Goal: Task Accomplishment & Management: Complete application form

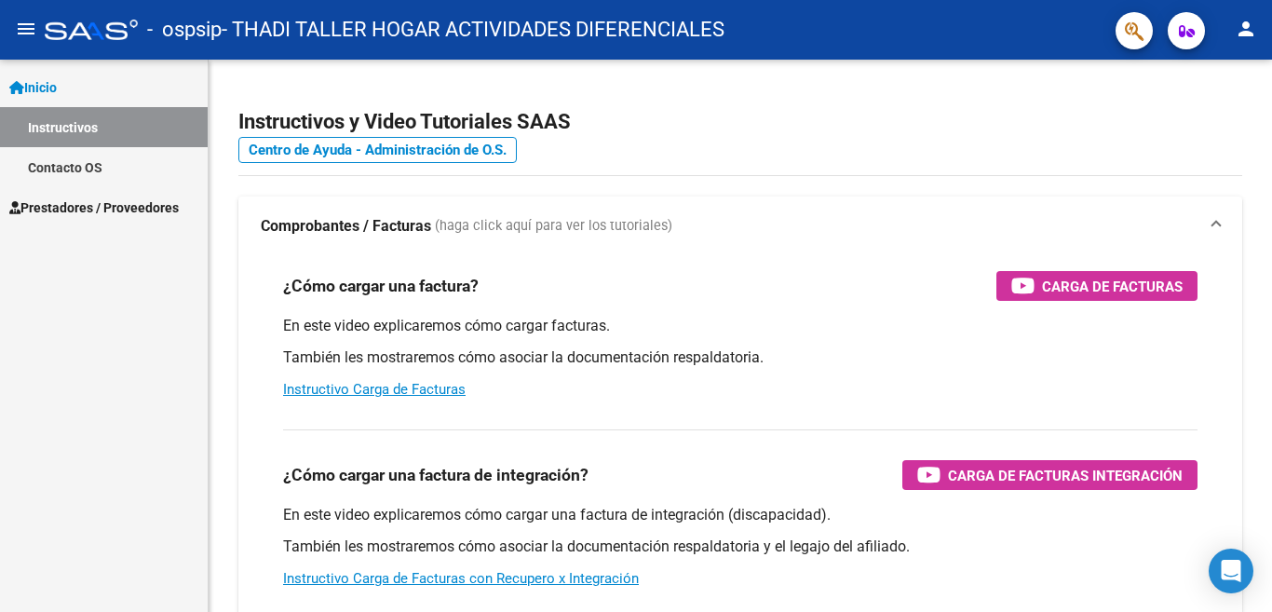
click at [137, 201] on span "Prestadores / Proveedores" at bounding box center [93, 207] width 169 height 20
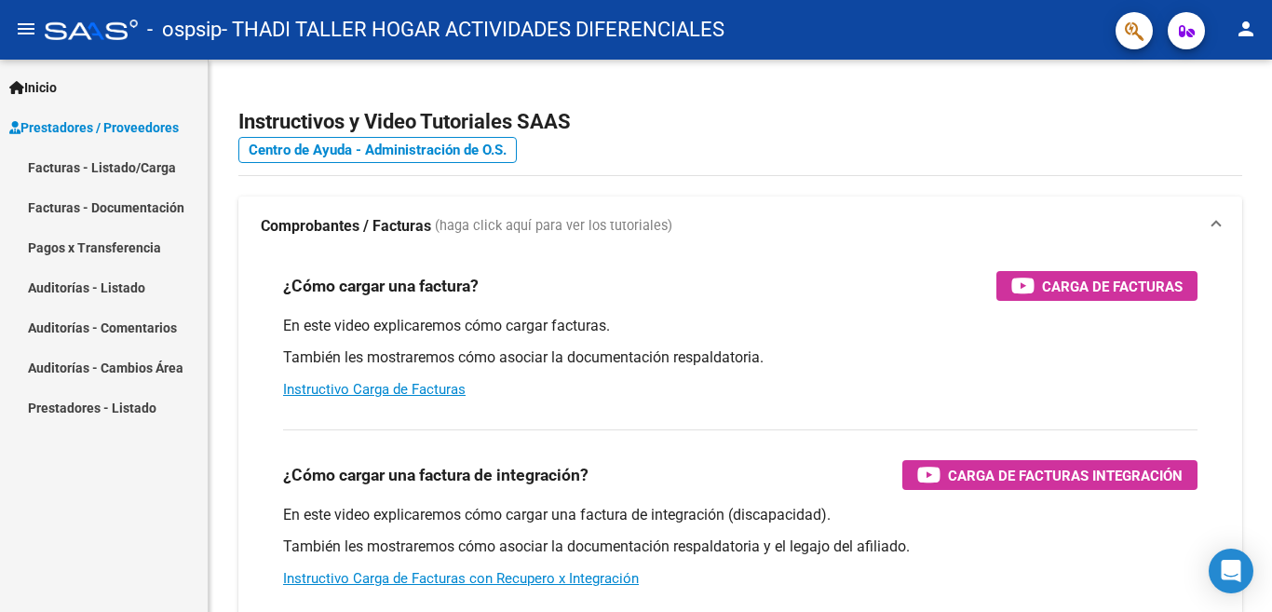
click at [136, 201] on link "Facturas - Documentación" at bounding box center [104, 207] width 208 height 40
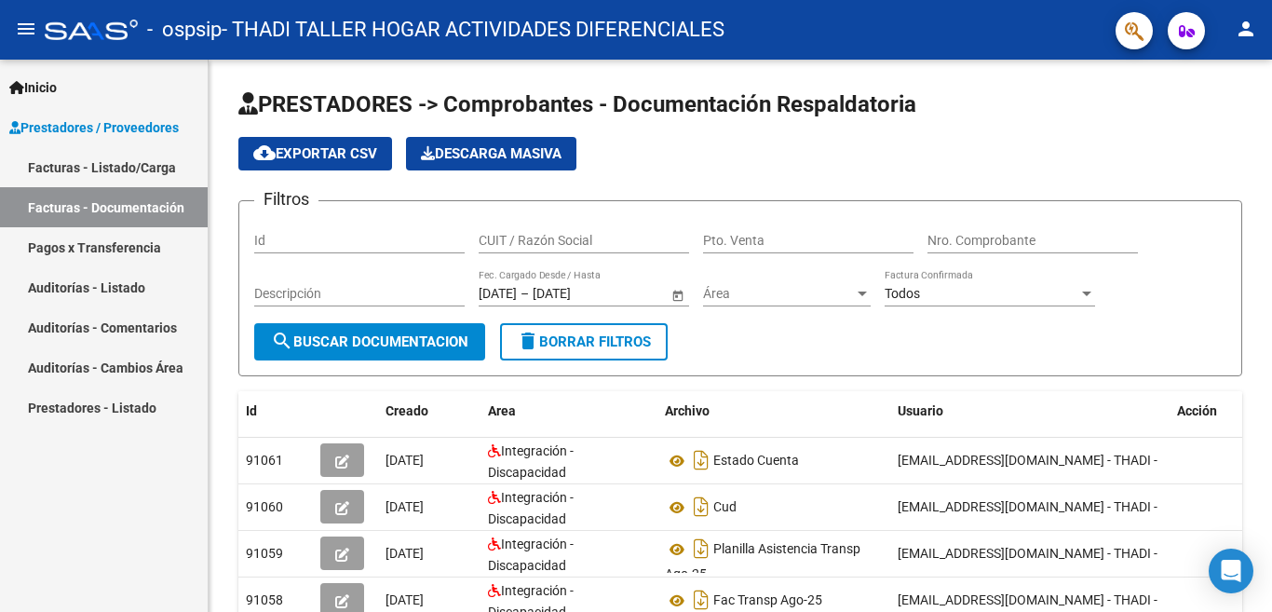
click at [172, 121] on span "Prestadores / Proveedores" at bounding box center [93, 127] width 169 height 20
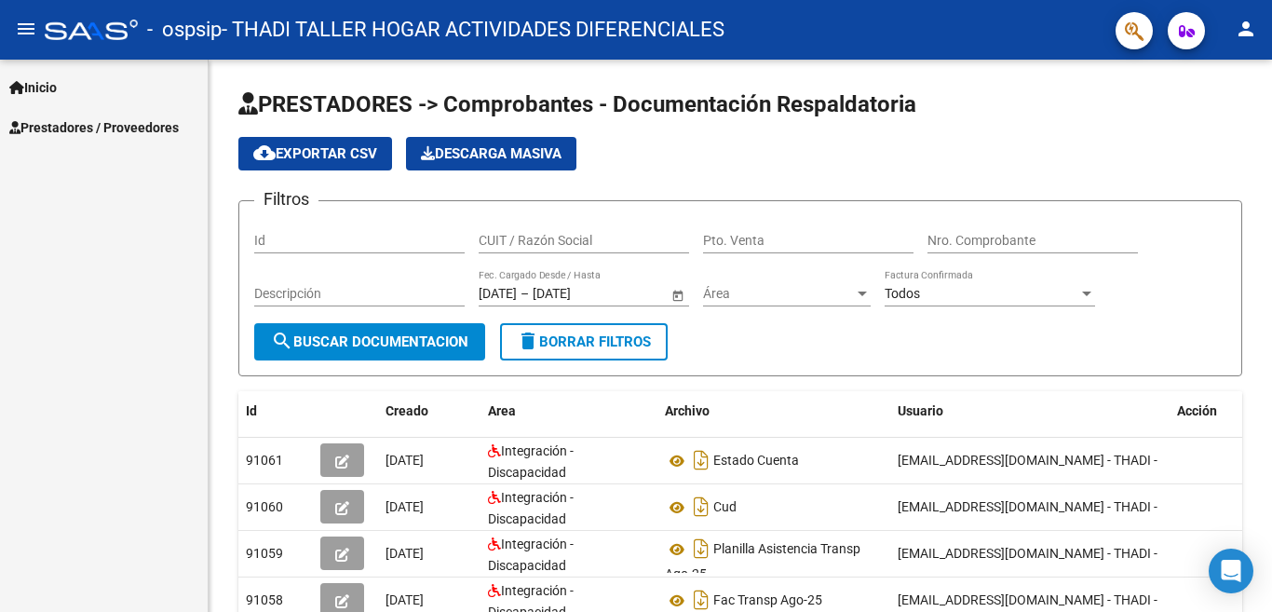
click at [172, 121] on span "Prestadores / Proveedores" at bounding box center [93, 127] width 169 height 20
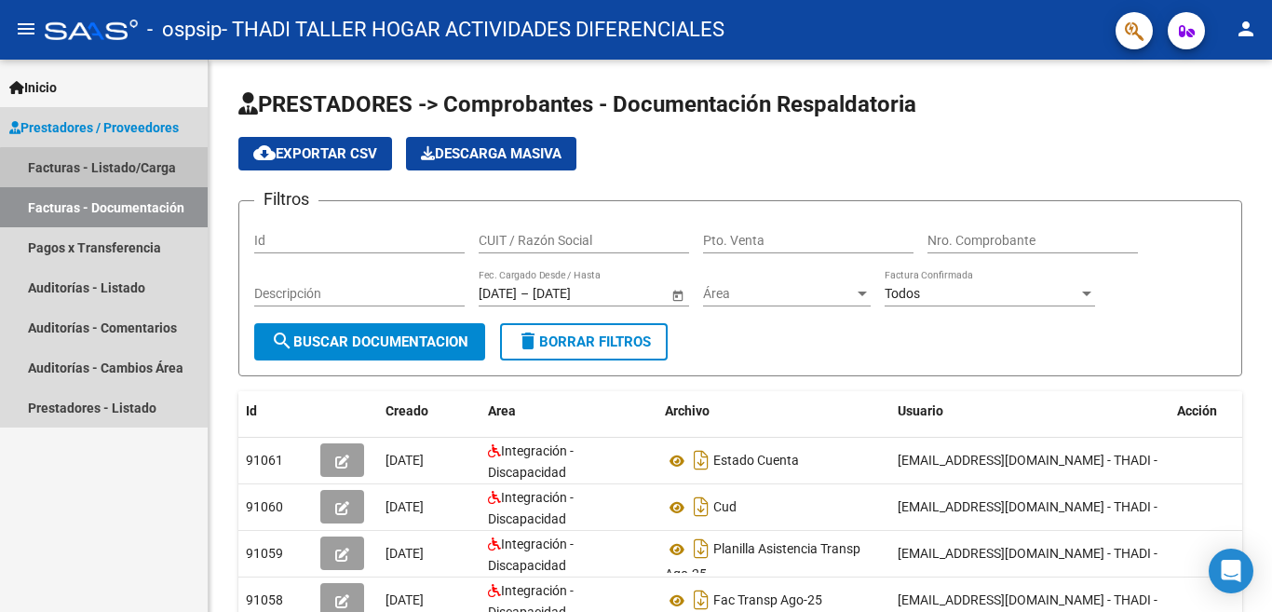
click at [115, 173] on link "Facturas - Listado/Carga" at bounding box center [104, 167] width 208 height 40
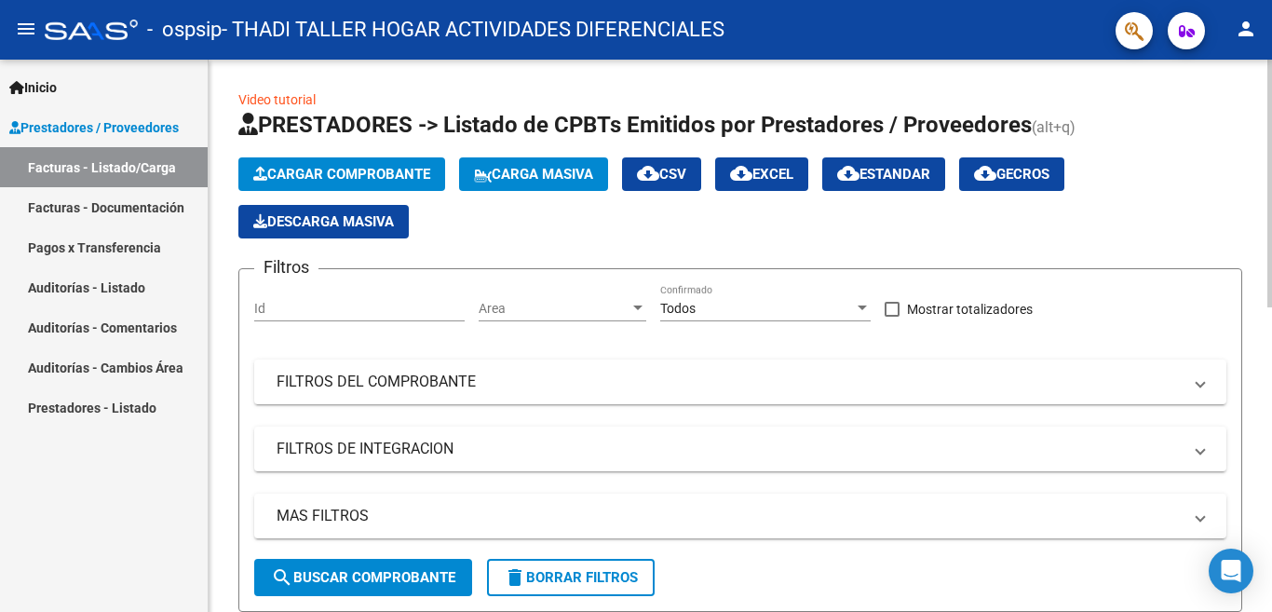
click at [390, 158] on button "Cargar Comprobante" at bounding box center [341, 174] width 207 height 34
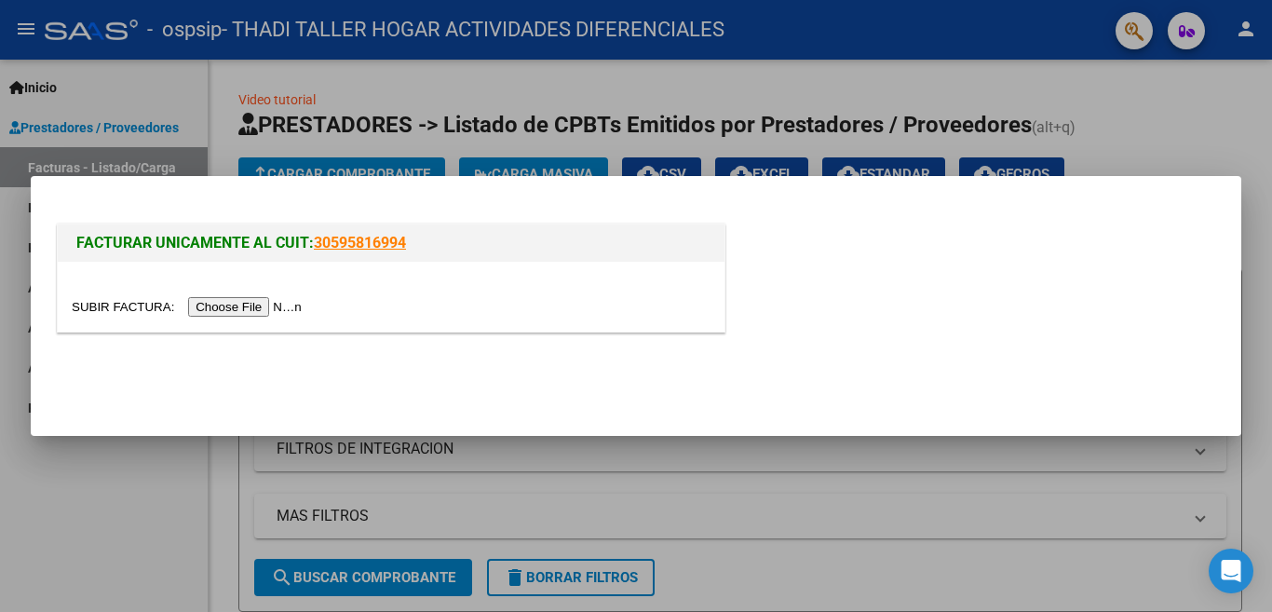
click at [267, 308] on input "file" at bounding box center [190, 307] width 236 height 20
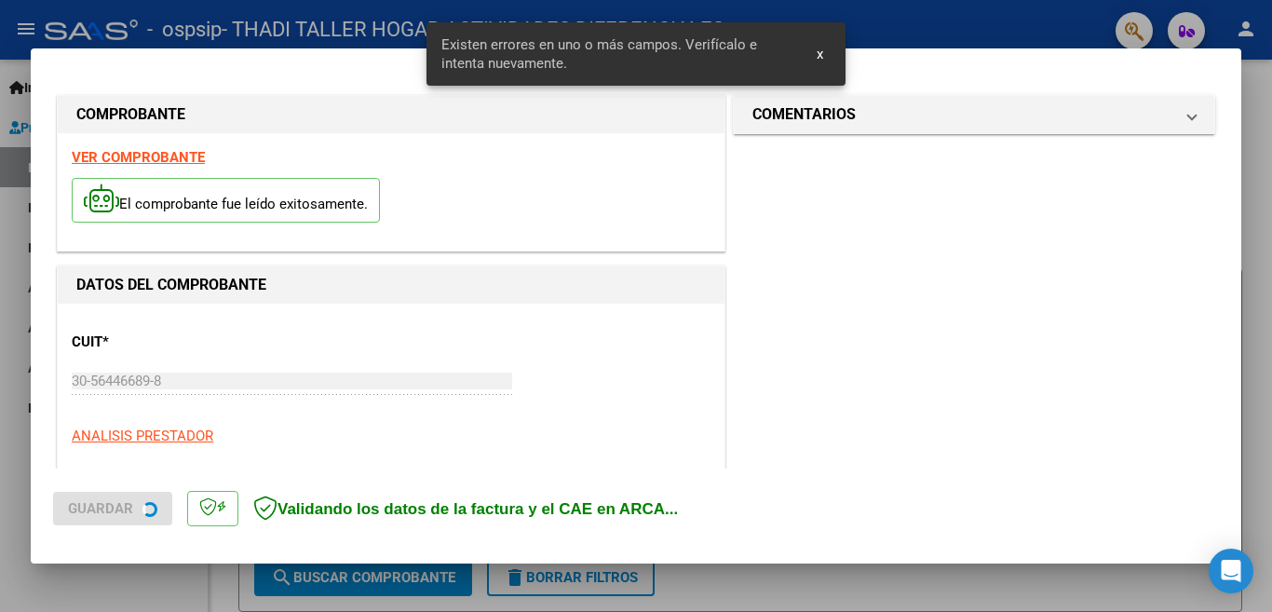
scroll to position [450, 0]
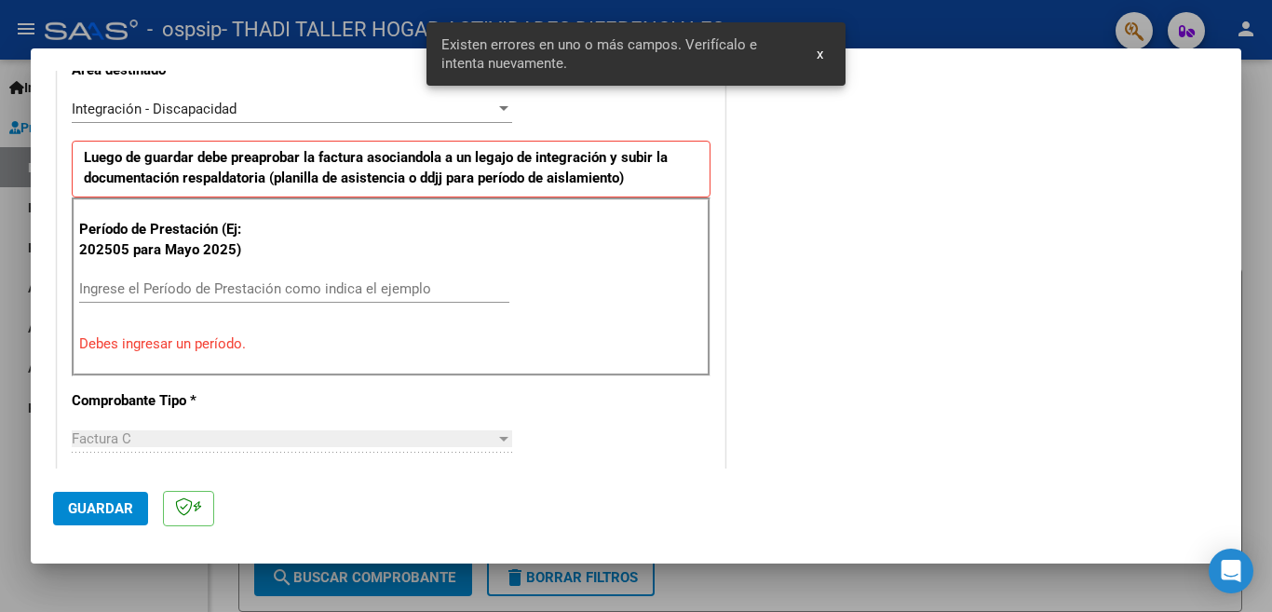
click at [210, 290] on input "Ingrese el Período de Prestación como indica el ejemplo" at bounding box center [294, 288] width 430 height 17
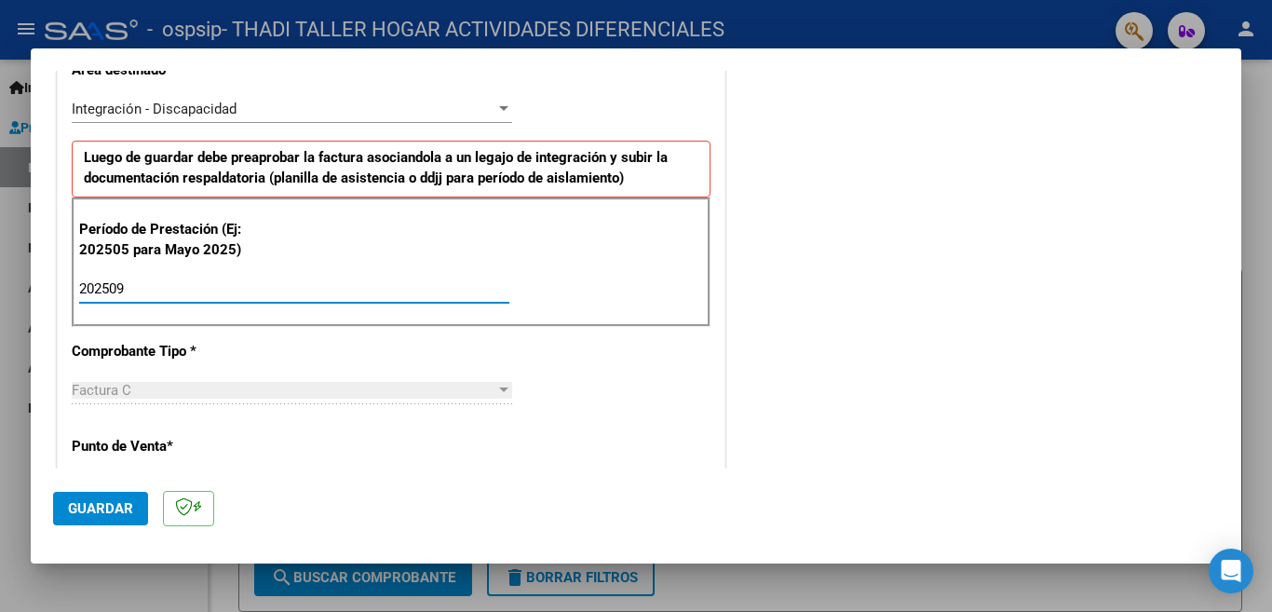
type input "202509"
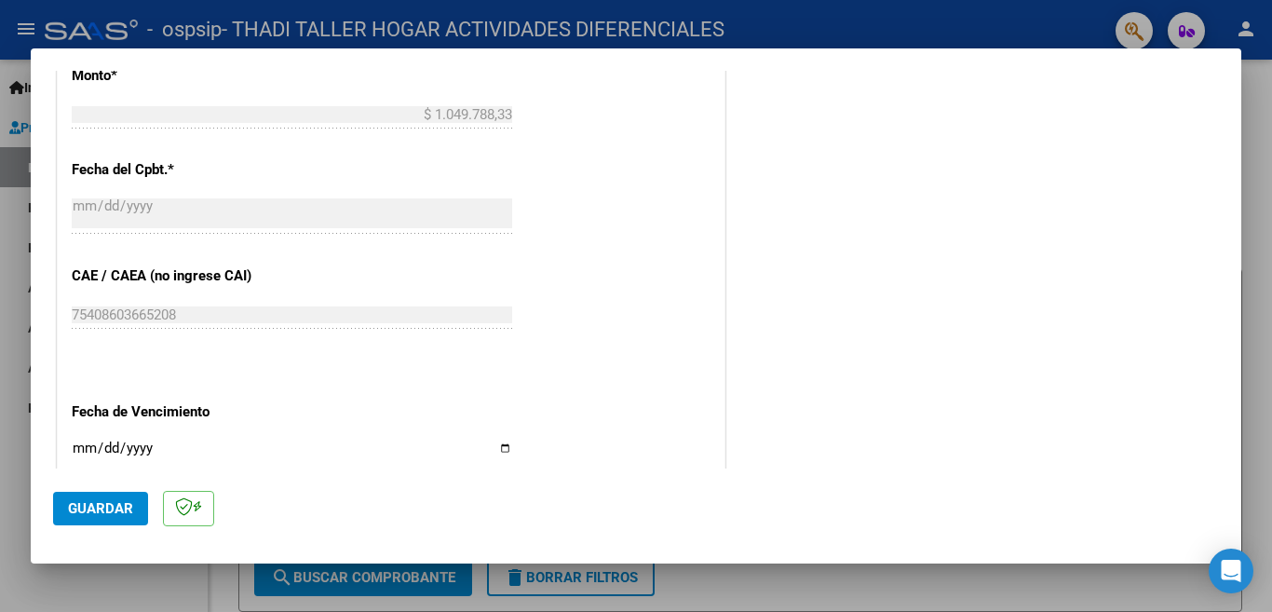
scroll to position [1102, 0]
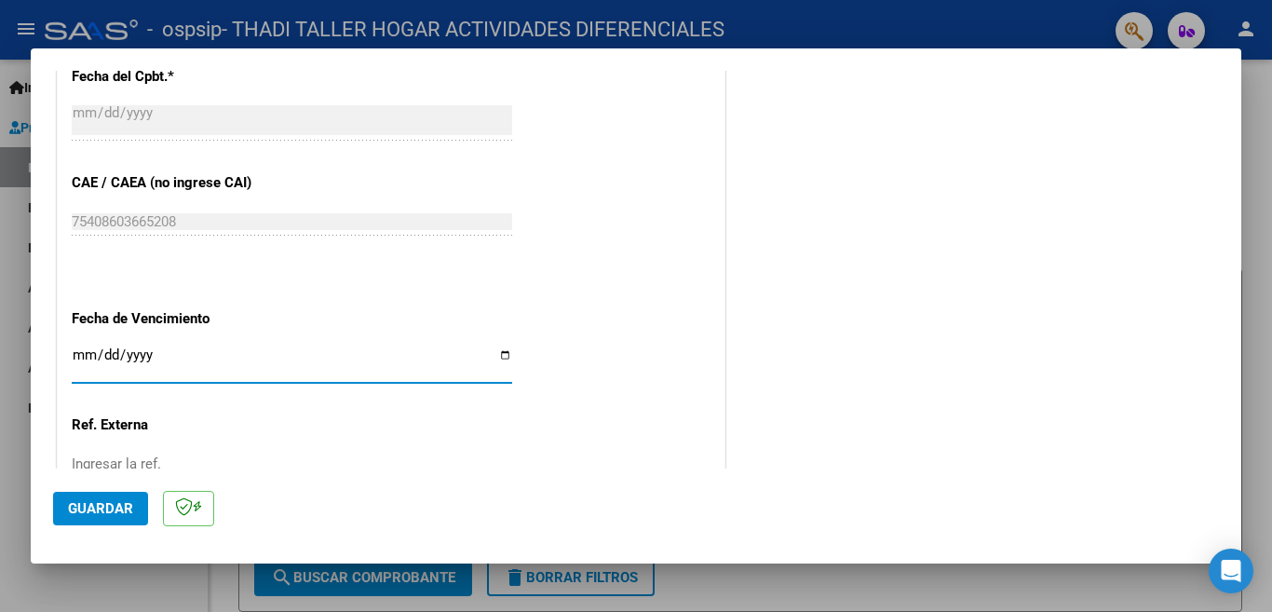
click at [494, 347] on input "Ingresar la fecha" at bounding box center [292, 362] width 440 height 30
type input "[DATE]"
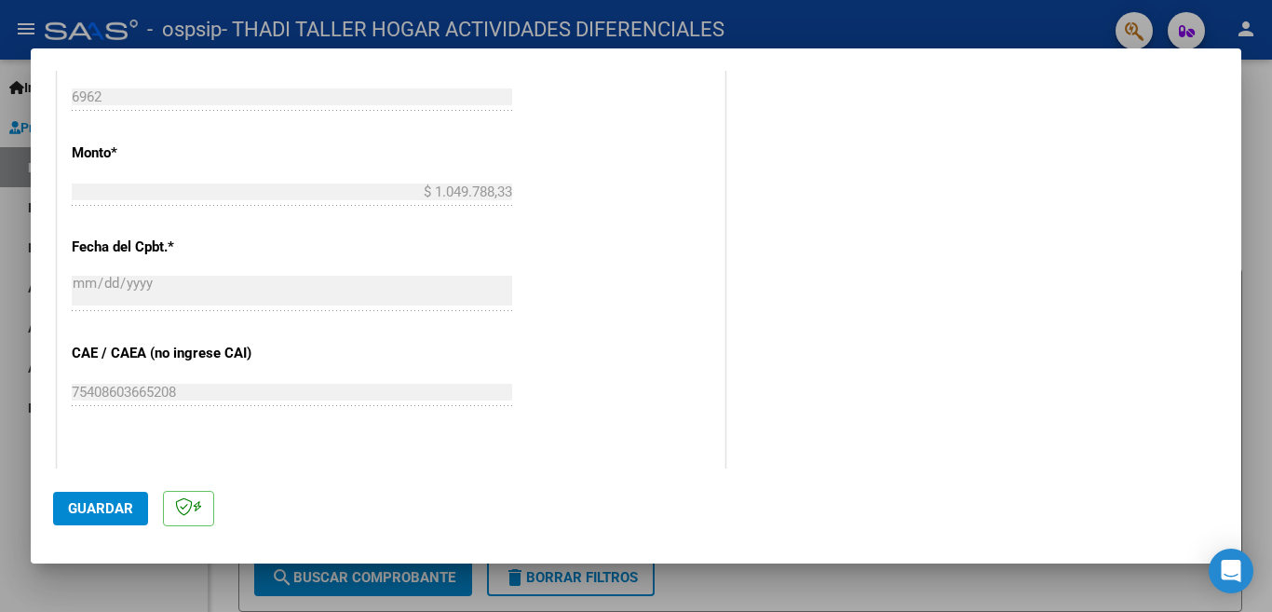
scroll to position [1024, 0]
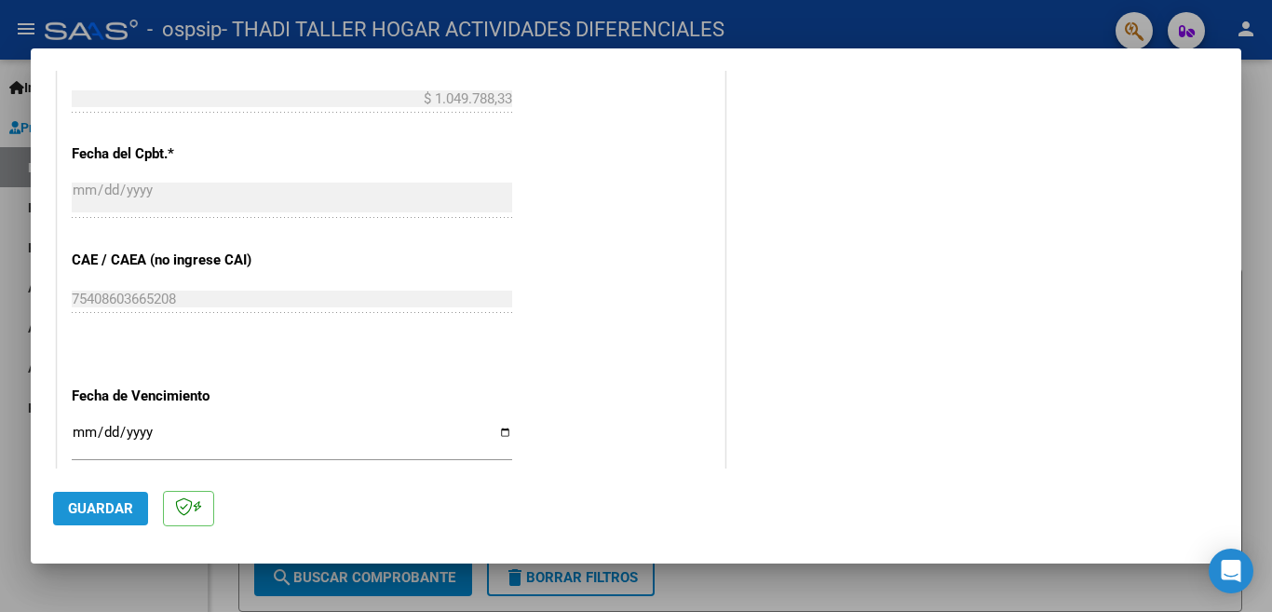
click at [108, 520] on button "Guardar" at bounding box center [100, 509] width 95 height 34
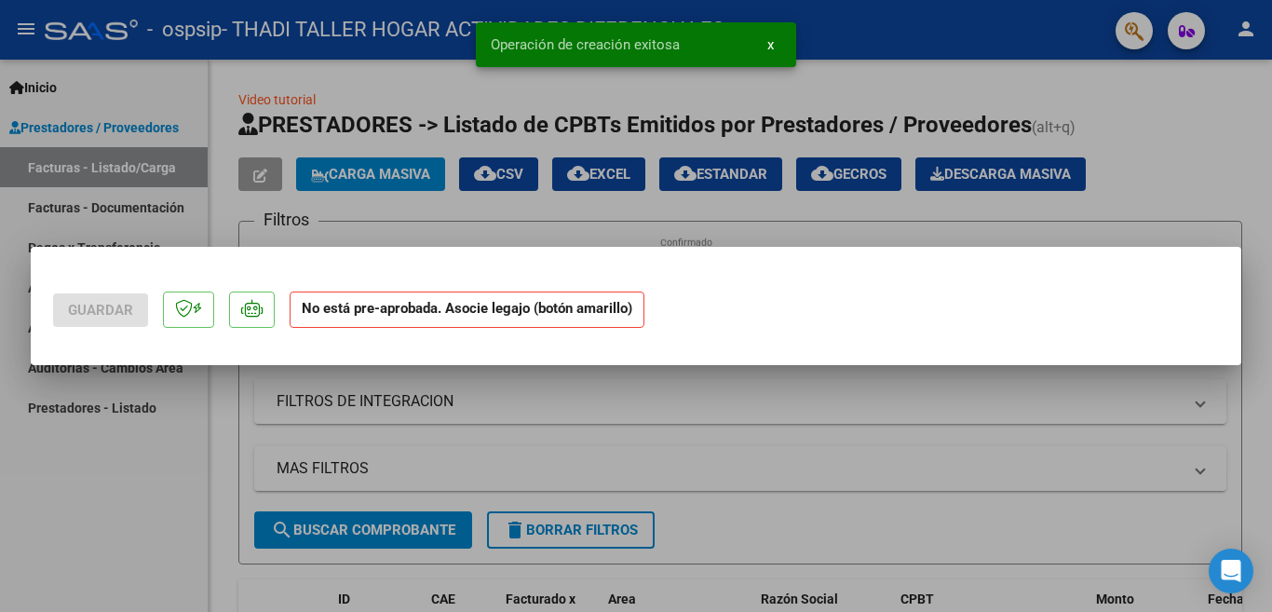
scroll to position [0, 0]
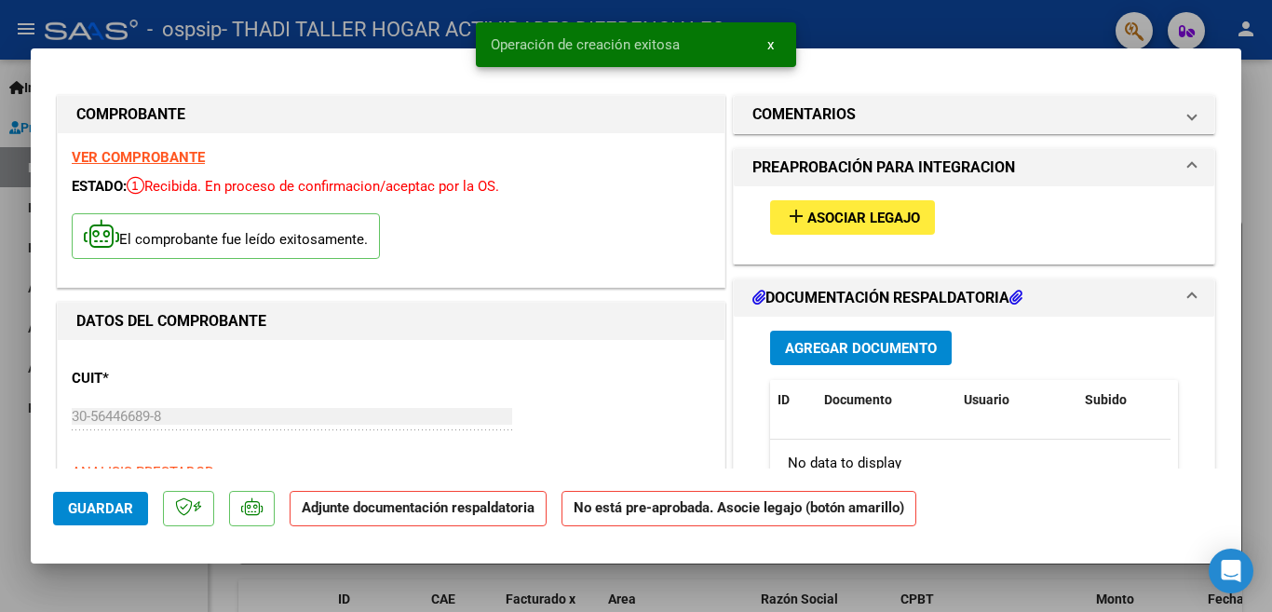
click at [793, 210] on mat-icon "add" at bounding box center [796, 216] width 22 height 22
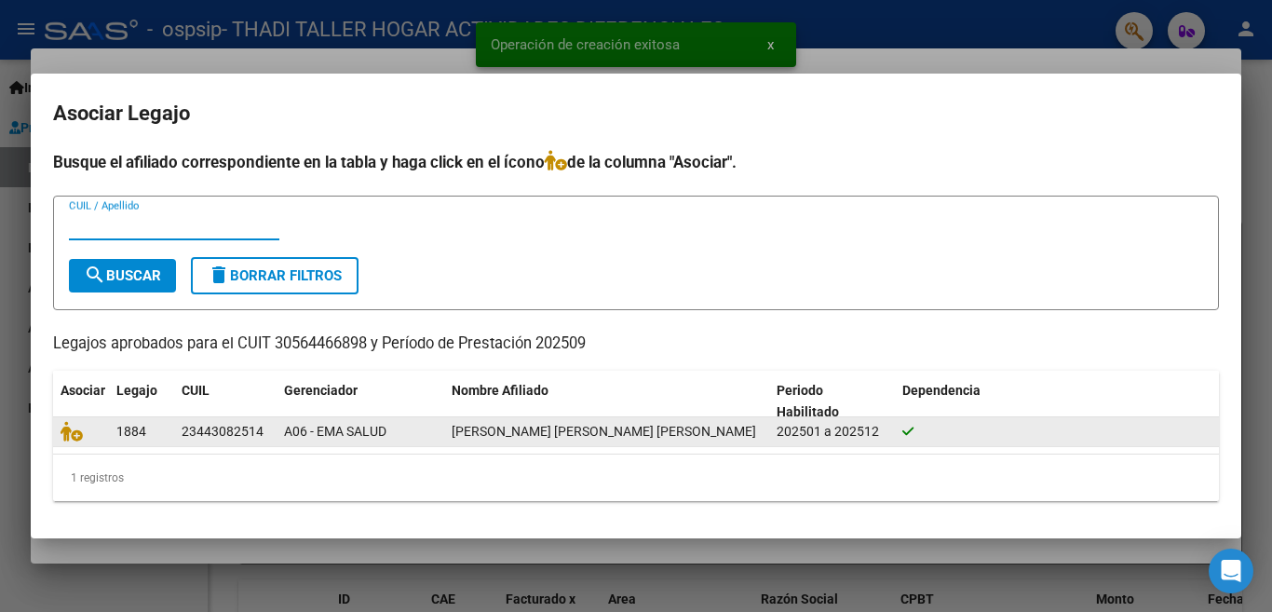
click at [259, 430] on div "23443082514" at bounding box center [223, 431] width 82 height 21
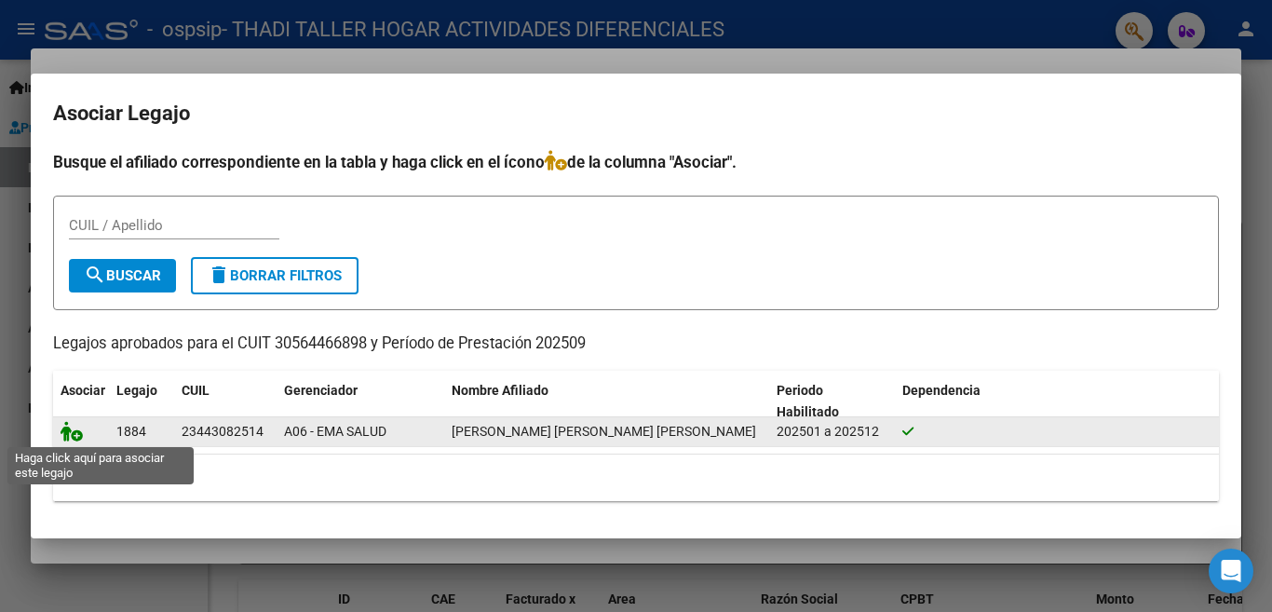
click at [76, 435] on icon at bounding box center [72, 431] width 22 height 20
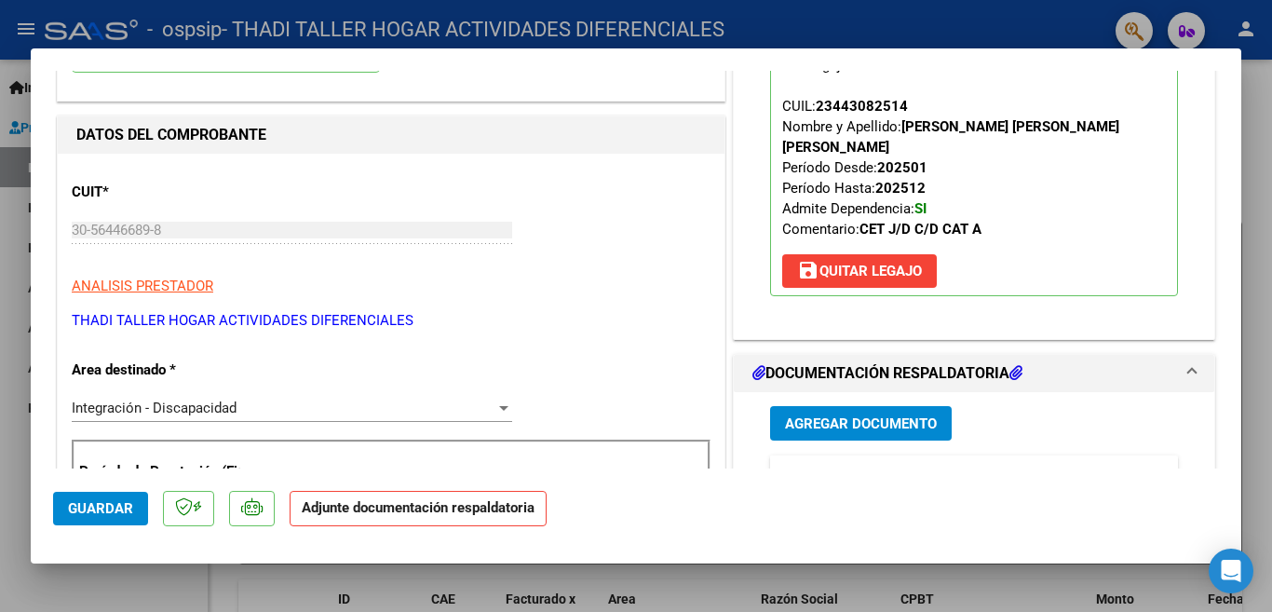
scroll to position [373, 0]
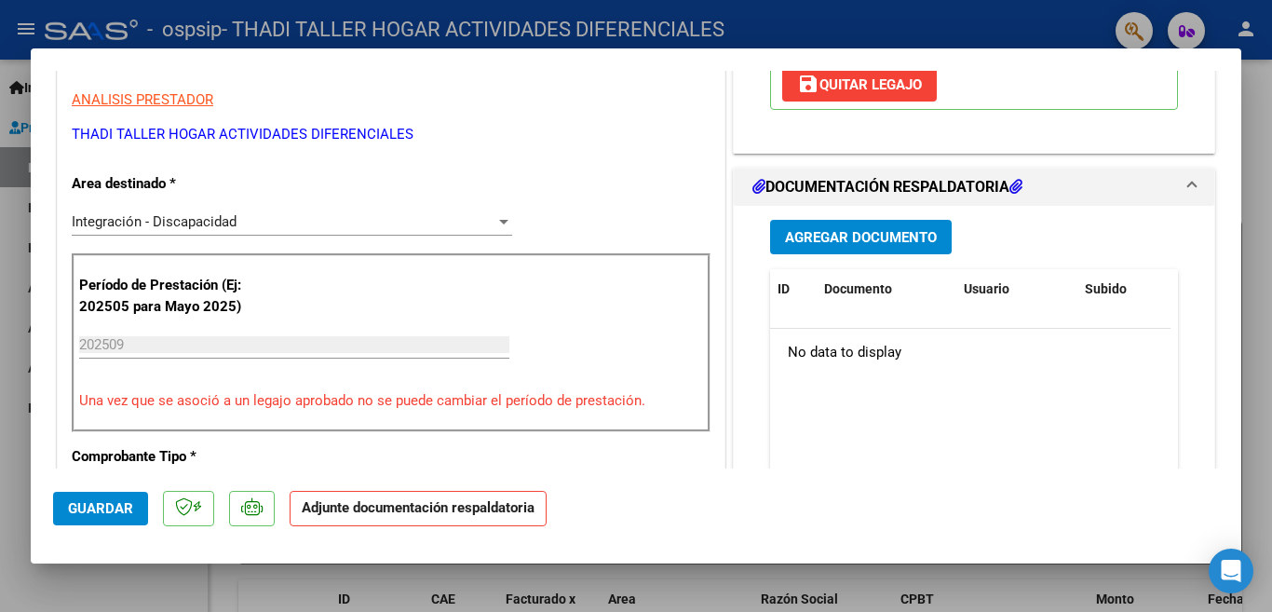
click at [845, 229] on span "Agregar Documento" at bounding box center [861, 237] width 152 height 17
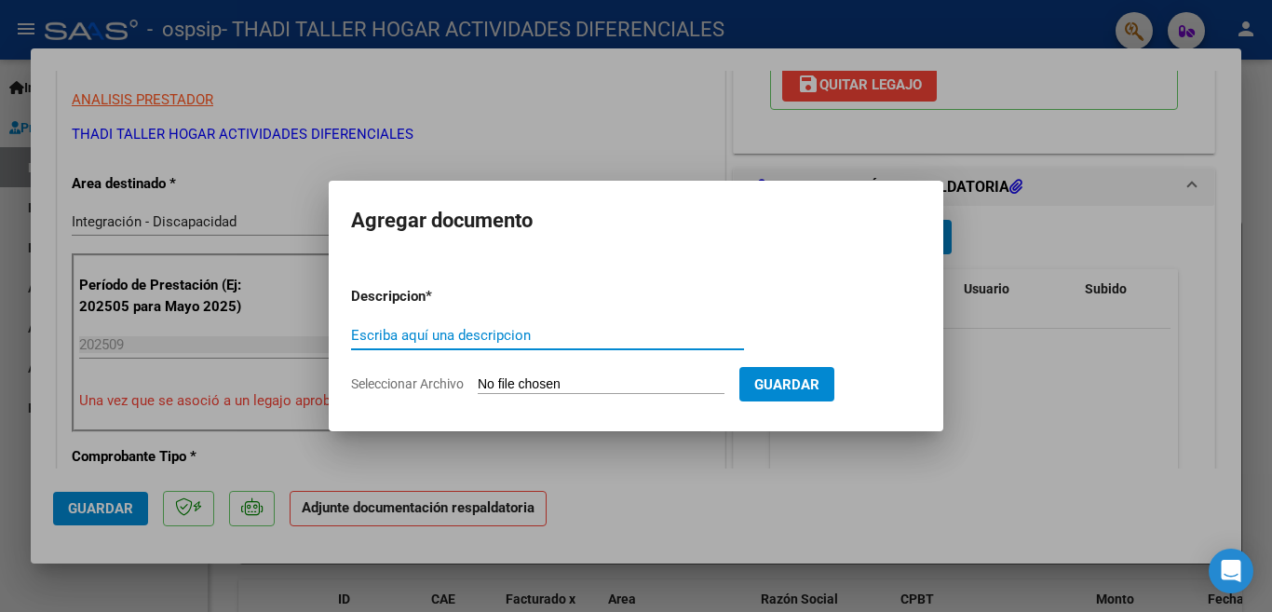
click at [504, 343] on input "Escriba aquí una descripcion" at bounding box center [547, 335] width 393 height 17
type input "CUD"
click at [799, 379] on span "Guardar" at bounding box center [786, 384] width 65 height 17
click at [440, 383] on span "Seleccionar Archivo" at bounding box center [407, 383] width 113 height 15
click at [478, 383] on input "Seleccionar Archivo" at bounding box center [601, 385] width 247 height 18
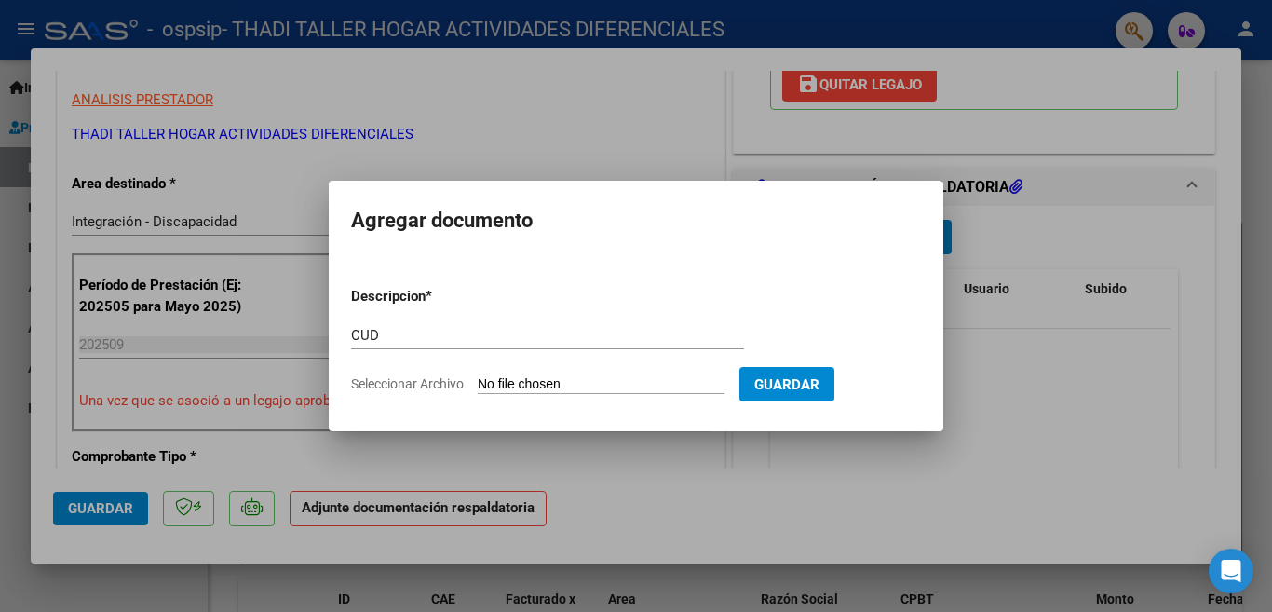
type input "C:\fakepath\CUD.pdf"
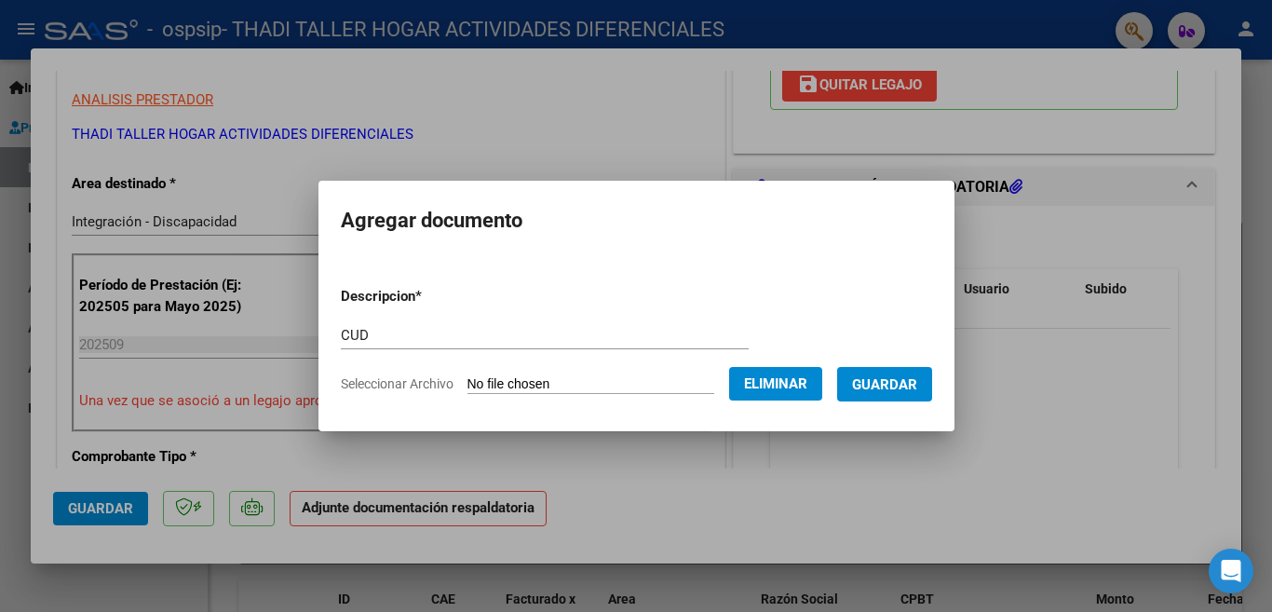
click at [855, 386] on span "Guardar" at bounding box center [884, 384] width 65 height 17
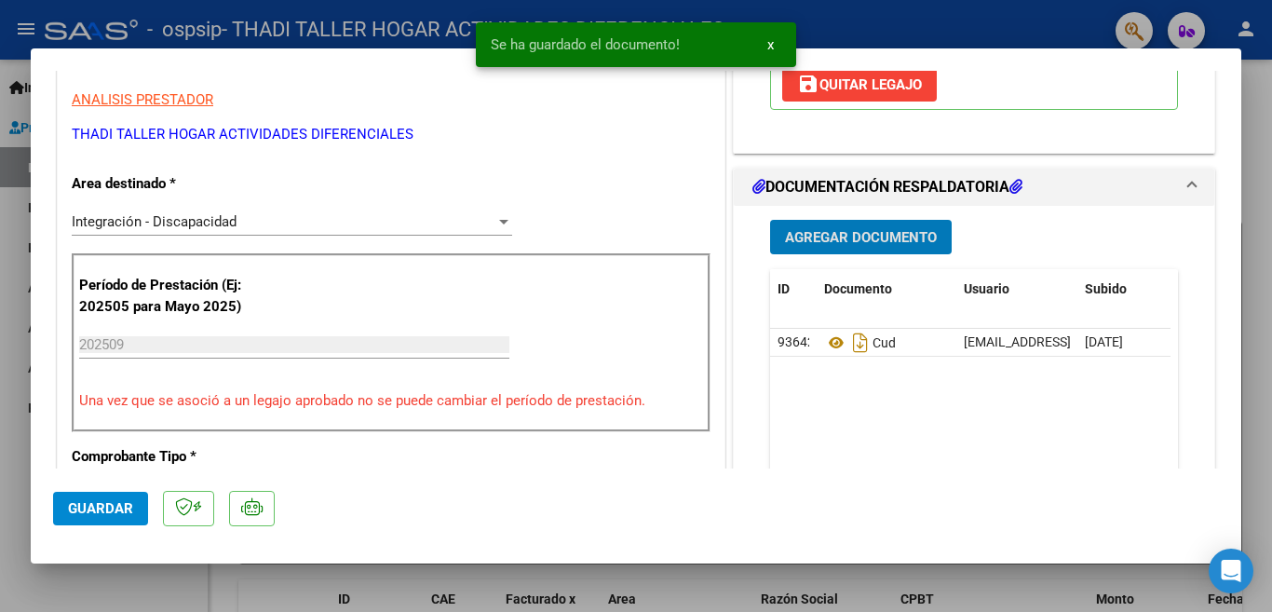
click at [839, 220] on button "Agregar Documento" at bounding box center [861, 237] width 182 height 34
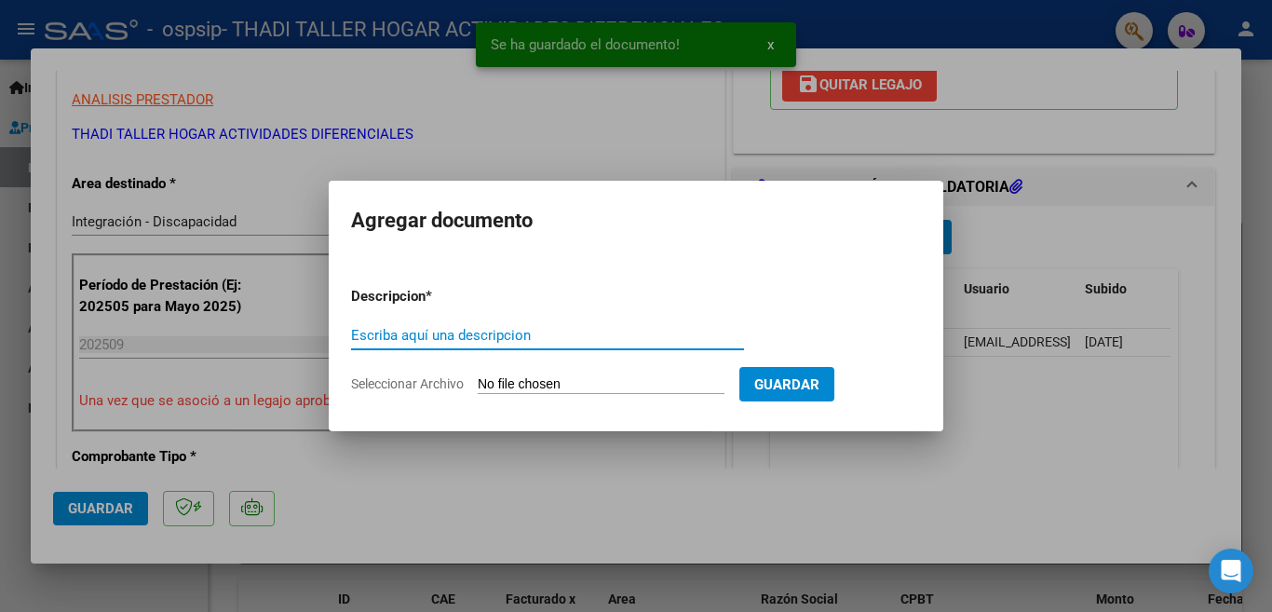
click at [527, 322] on div "Escriba aquí una descripcion" at bounding box center [547, 335] width 393 height 28
type input "d"
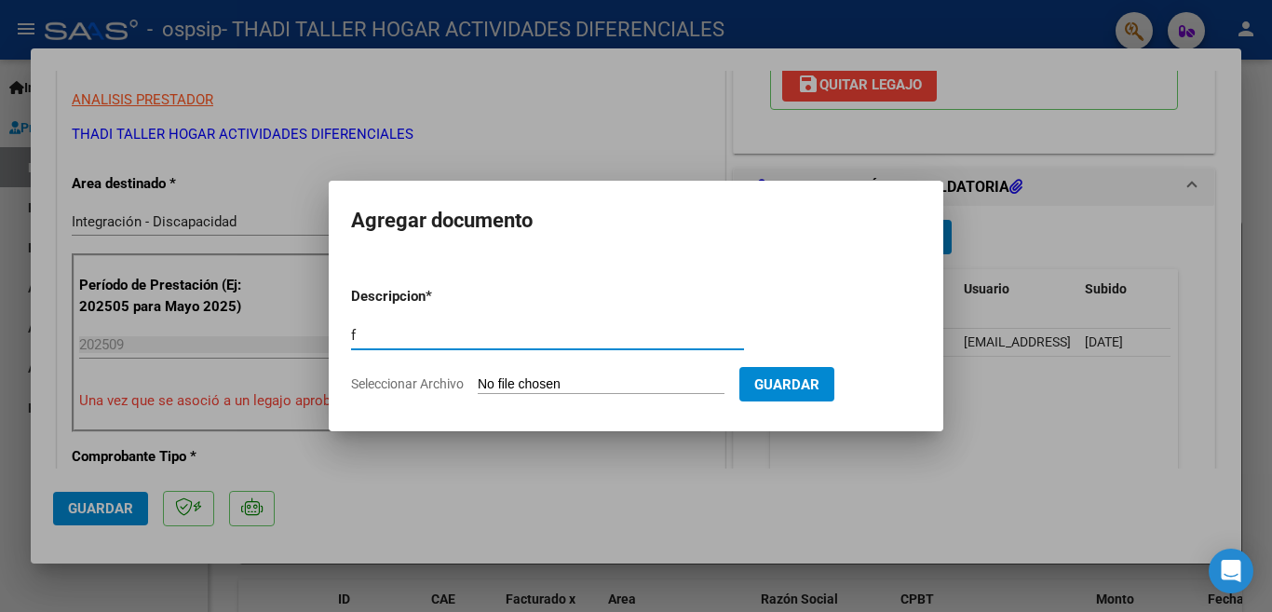
type input "fac"
click at [440, 387] on span "Seleccionar Archivo" at bounding box center [407, 383] width 113 height 15
click at [478, 387] on input "Seleccionar Archivo" at bounding box center [601, 385] width 247 height 18
type input "C:\fakepath\[US_VEHICLE_IDENTIFICATION_NUMBER].pdf"
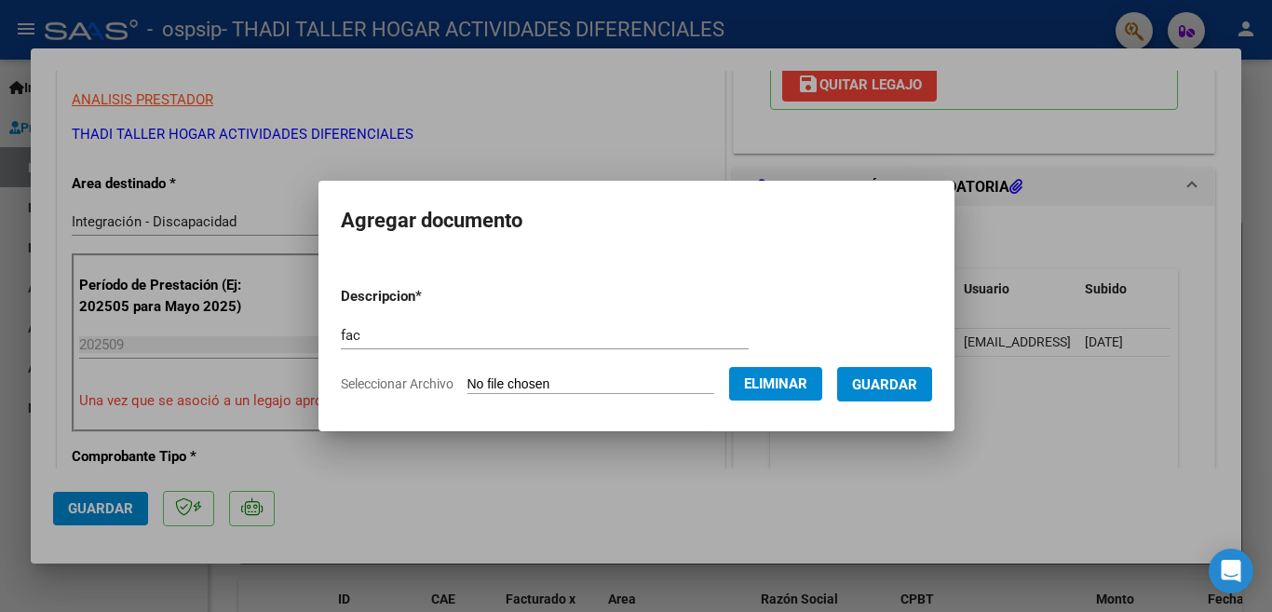
click at [915, 392] on span "Guardar" at bounding box center [884, 384] width 65 height 17
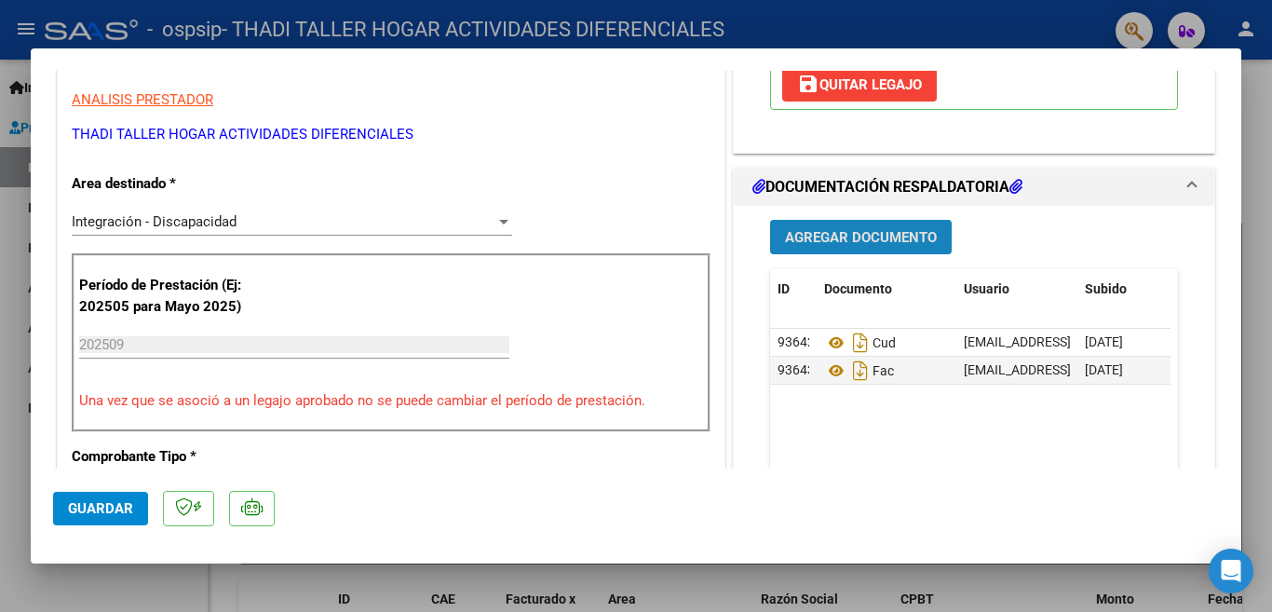
click at [835, 229] on span "Agregar Documento" at bounding box center [861, 237] width 152 height 17
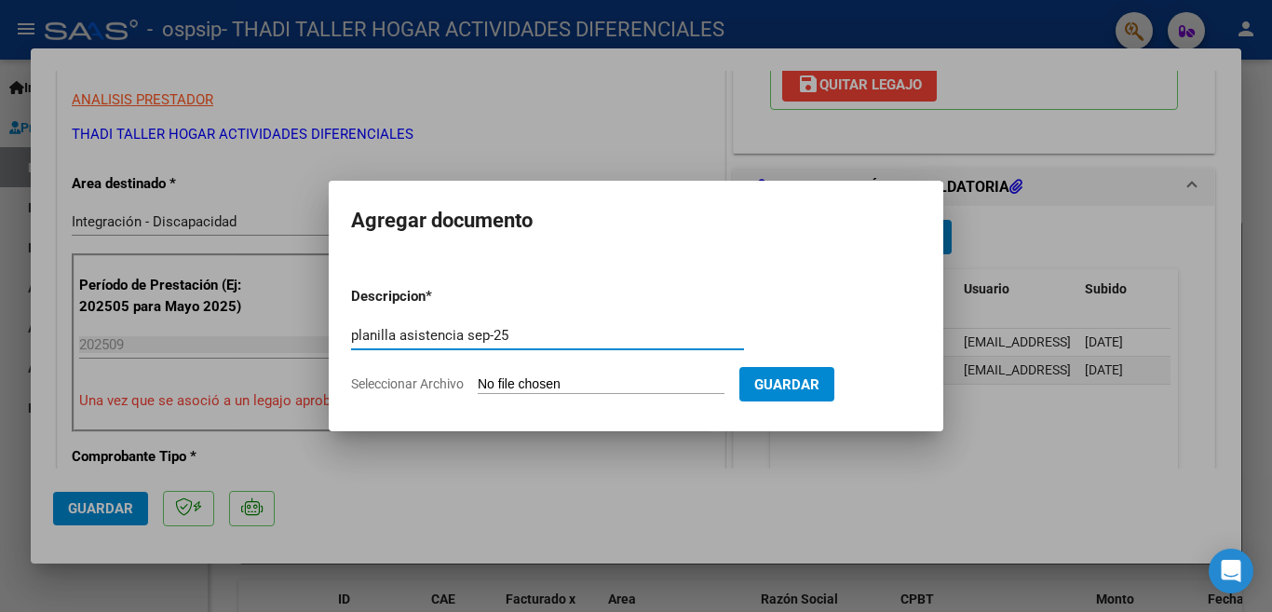
type input "planilla asistencia sep-25"
click at [389, 380] on span "Seleccionar Archivo" at bounding box center [407, 383] width 113 height 15
click at [478, 380] on input "Seleccionar Archivo" at bounding box center [601, 385] width 247 height 18
type input "C:\fakepath\[PERSON_NAME].pdf"
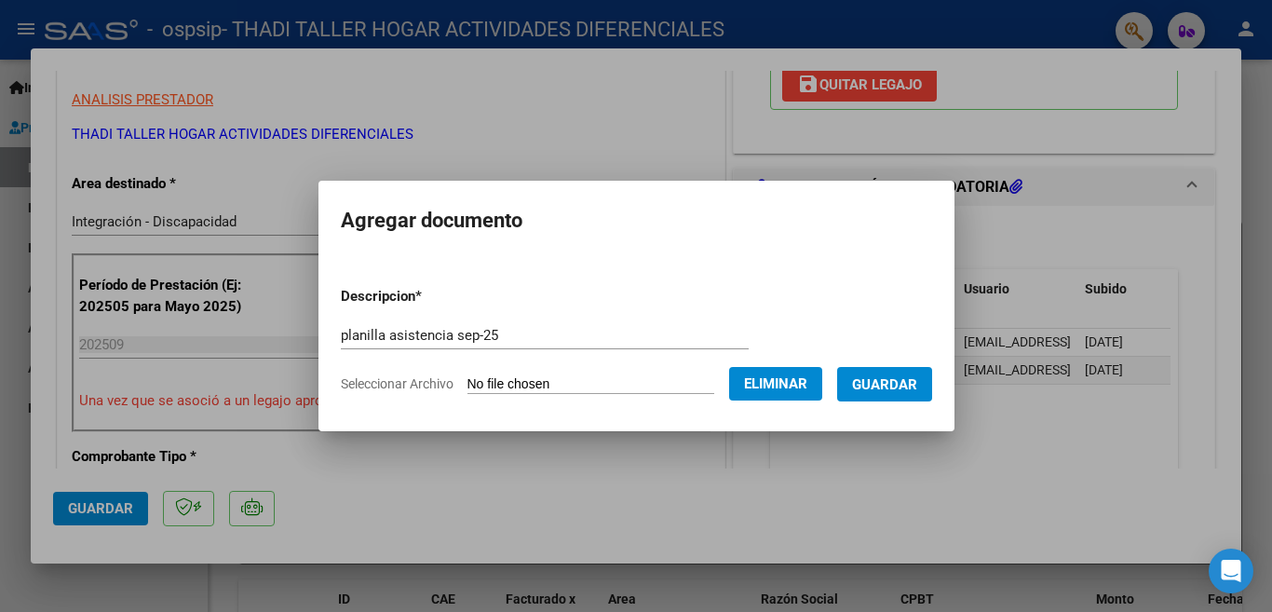
click at [898, 388] on span "Guardar" at bounding box center [884, 384] width 65 height 17
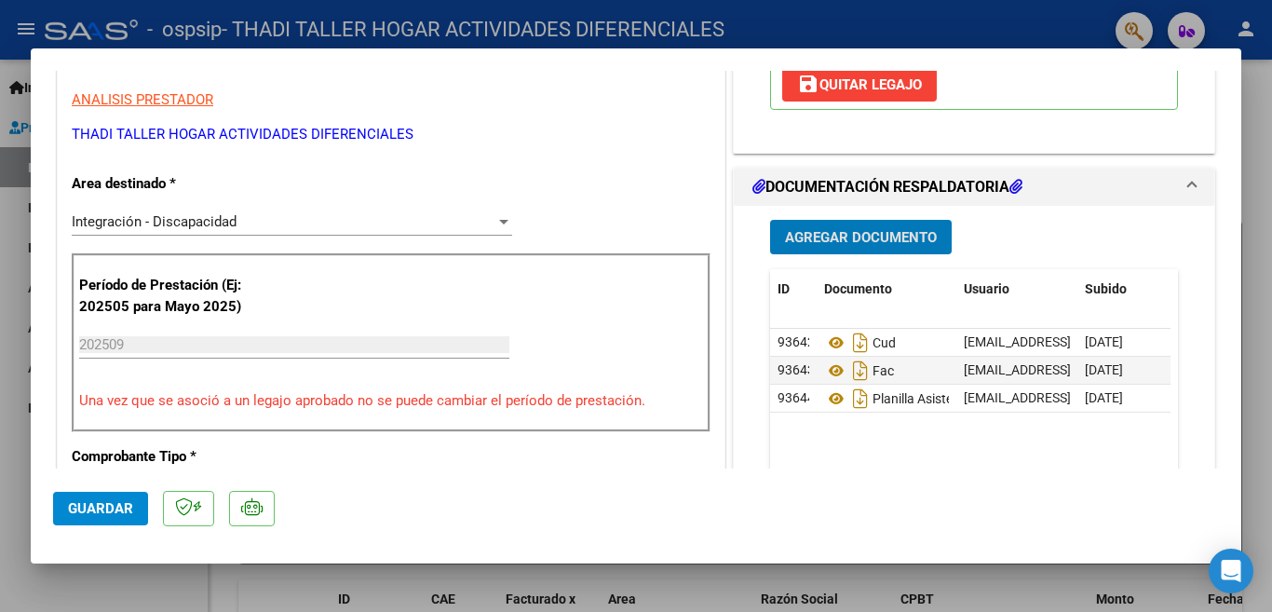
scroll to position [745, 0]
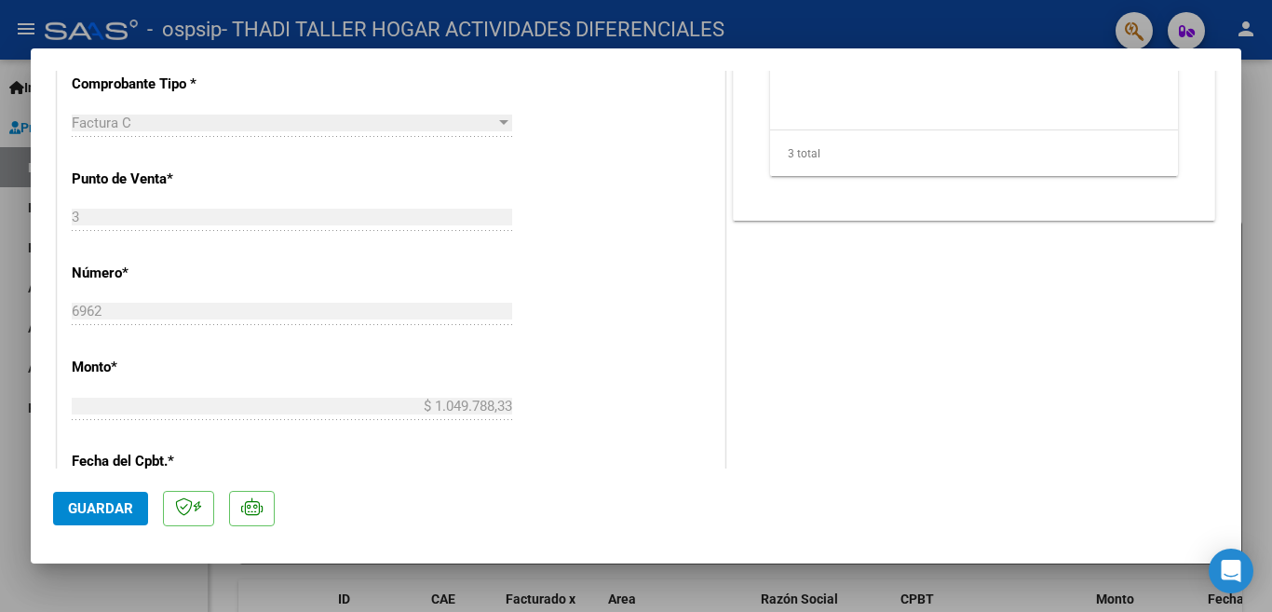
click at [111, 499] on button "Guardar" at bounding box center [100, 509] width 95 height 34
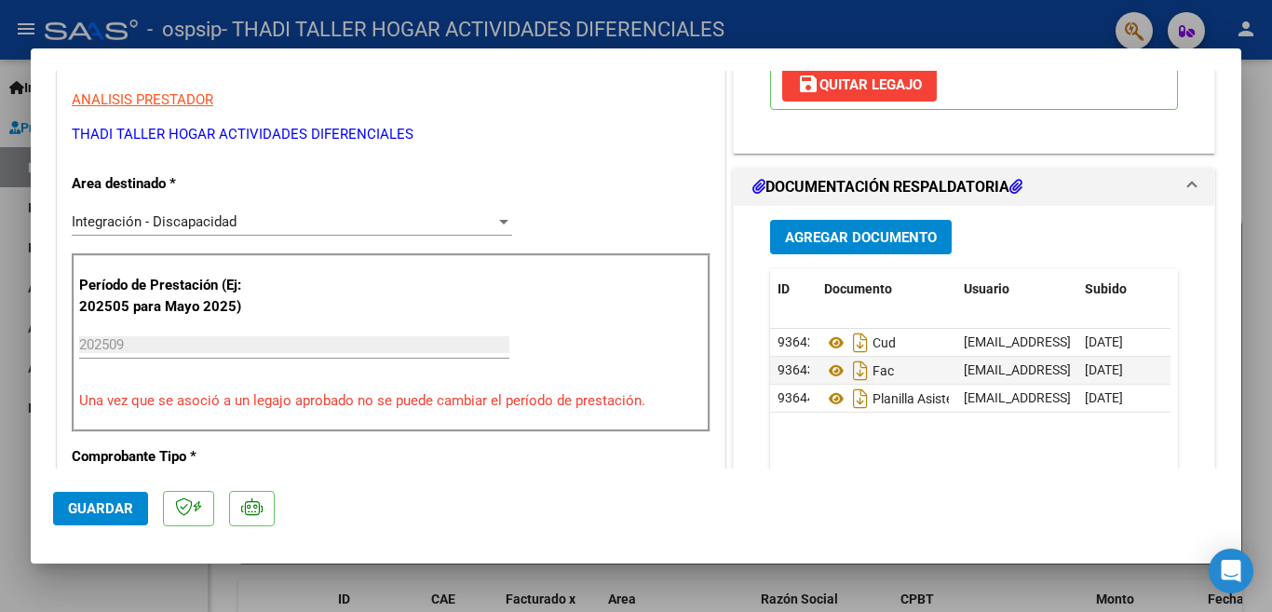
scroll to position [0, 0]
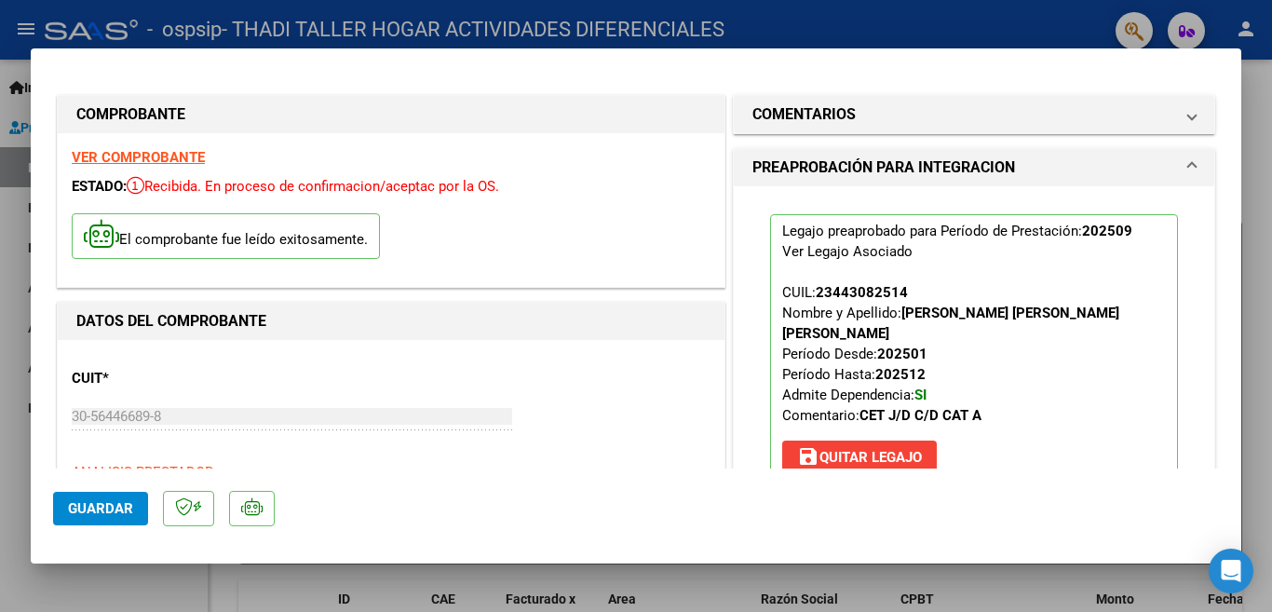
click at [115, 507] on span "Guardar" at bounding box center [100, 508] width 65 height 17
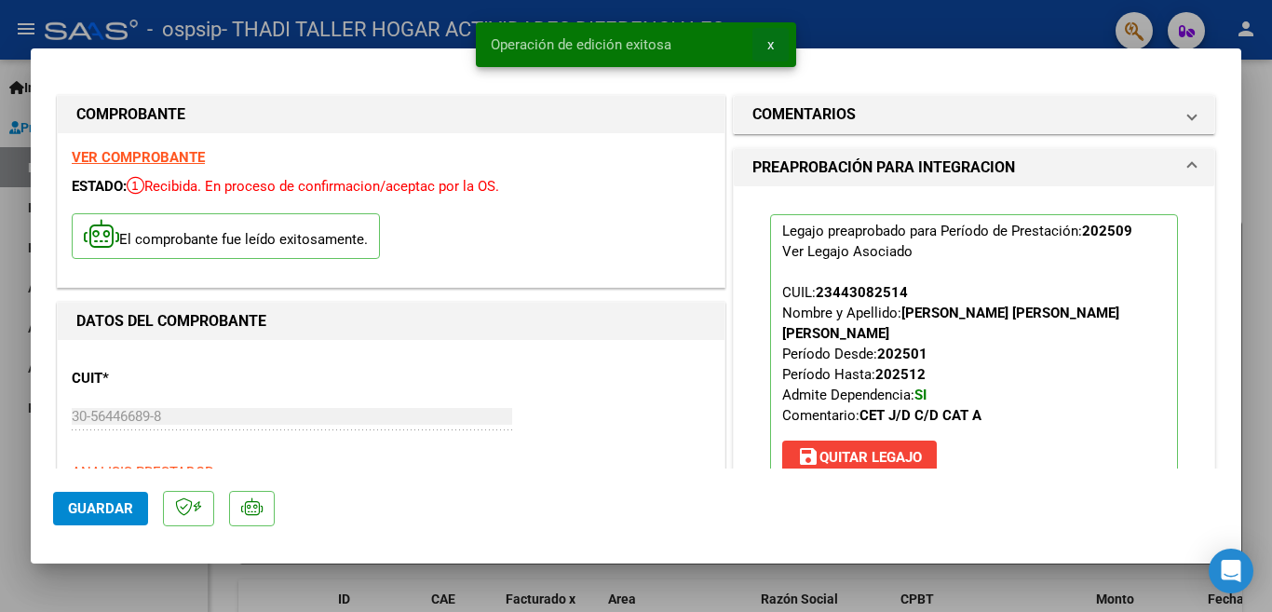
click at [771, 52] on span "x" at bounding box center [770, 44] width 7 height 17
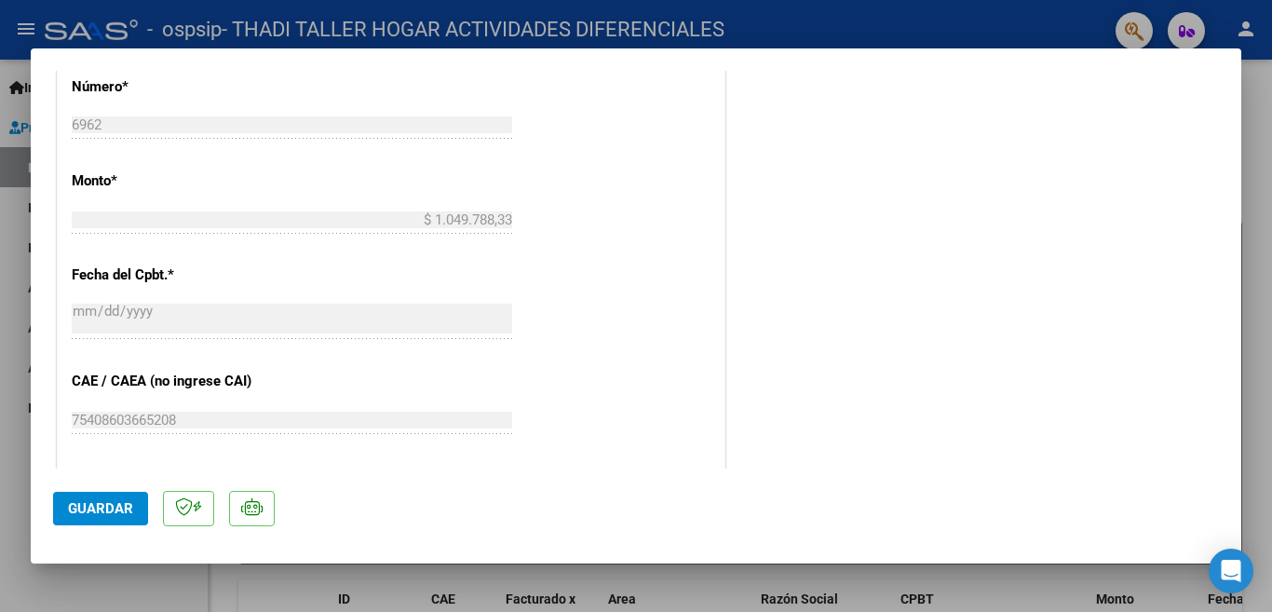
scroll to position [1246, 0]
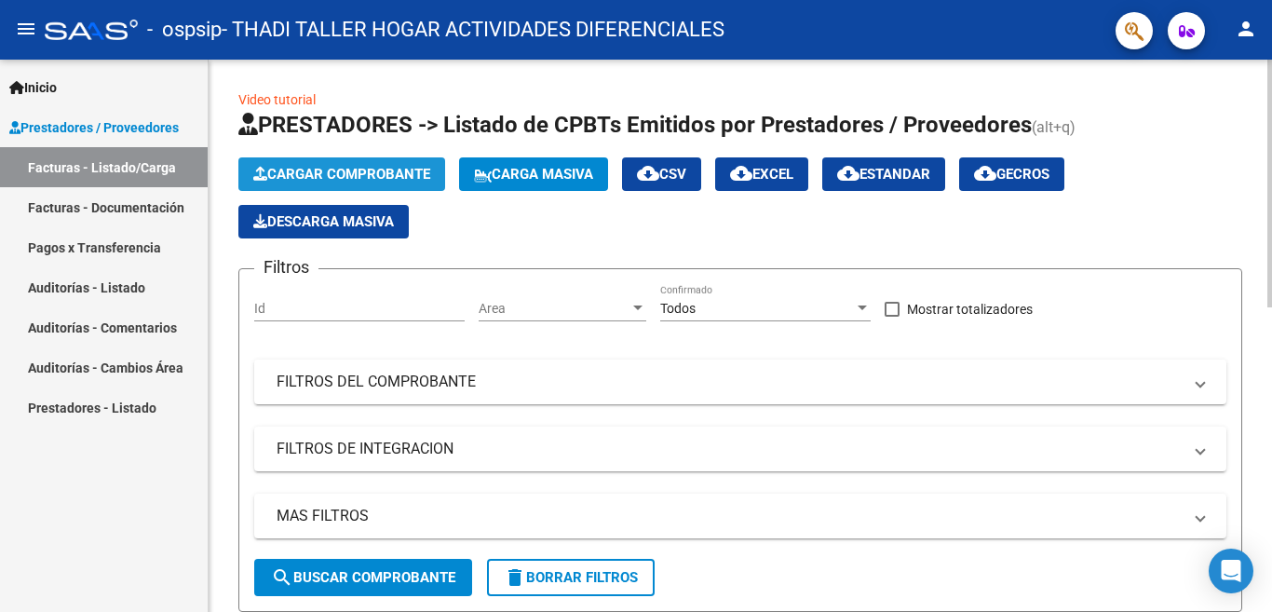
click at [372, 166] on span "Cargar Comprobante" at bounding box center [341, 174] width 177 height 17
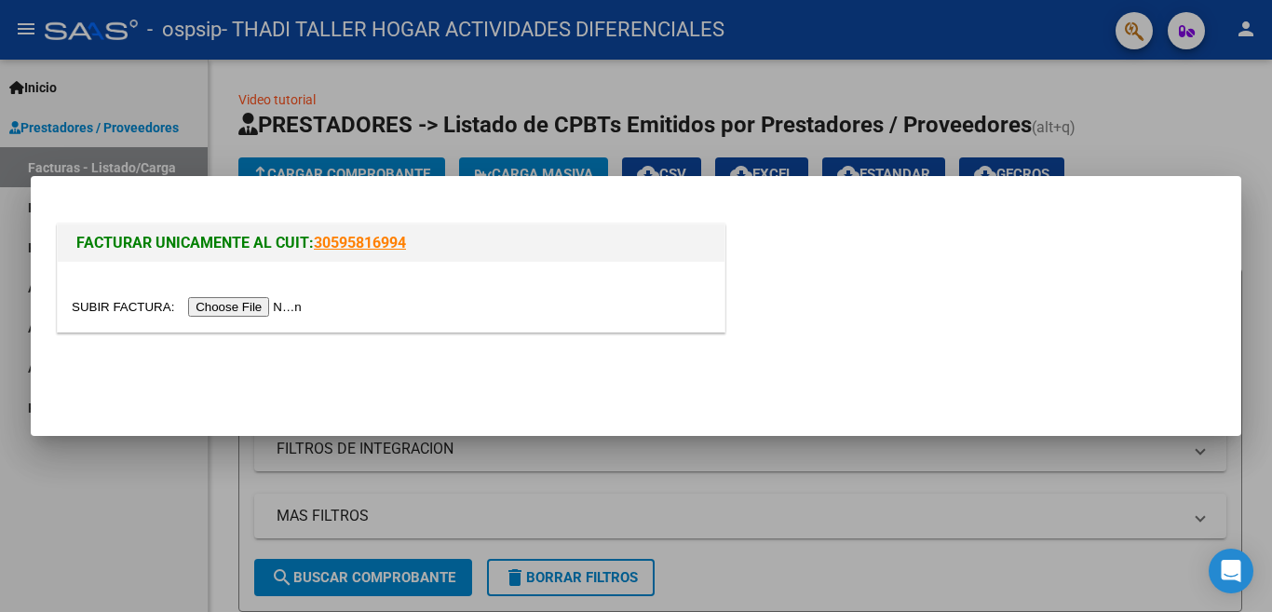
click at [263, 305] on input "file" at bounding box center [190, 307] width 236 height 20
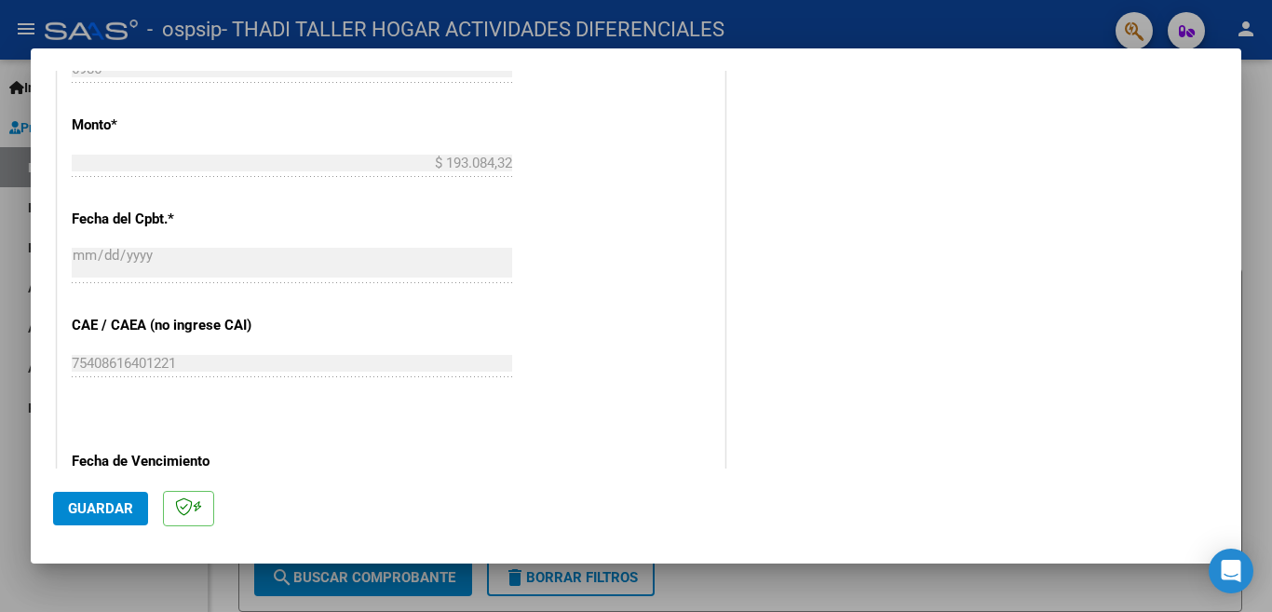
scroll to position [1195, 0]
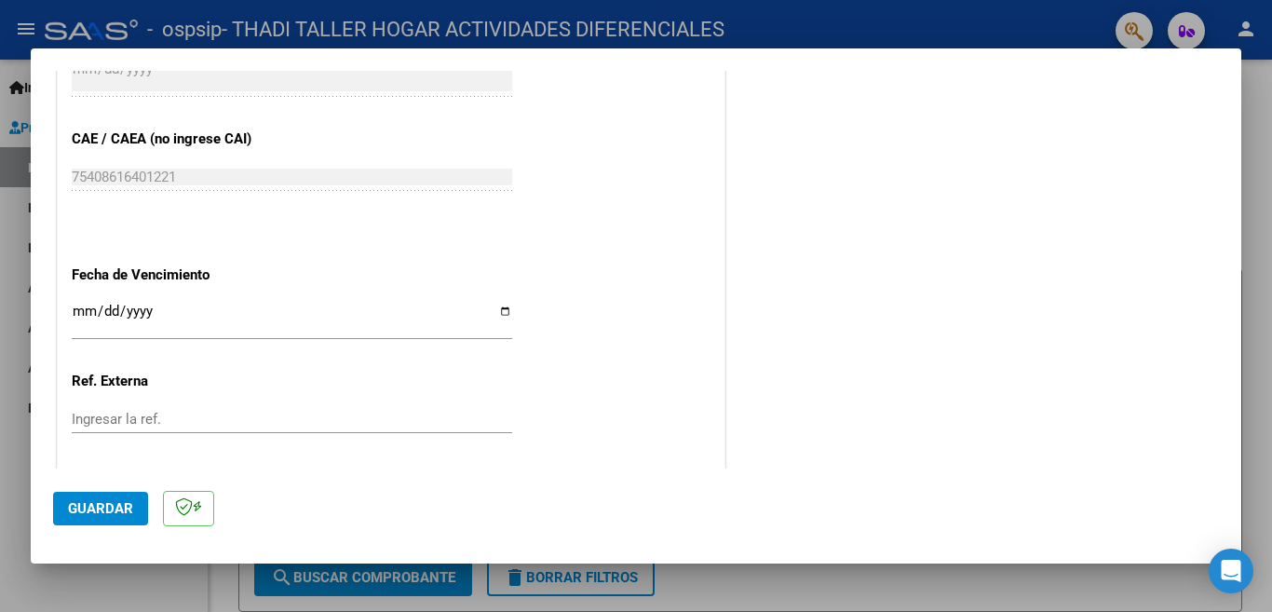
click at [495, 304] on input "Ingresar la fecha" at bounding box center [292, 319] width 440 height 30
type input "[DATE]"
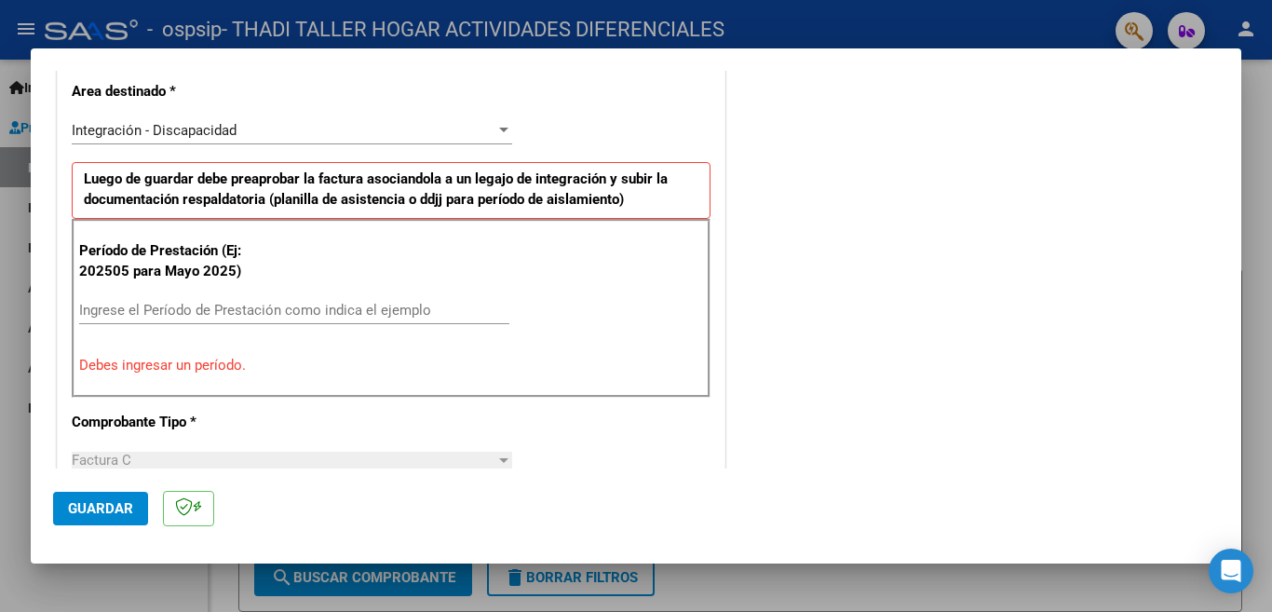
scroll to position [0, 0]
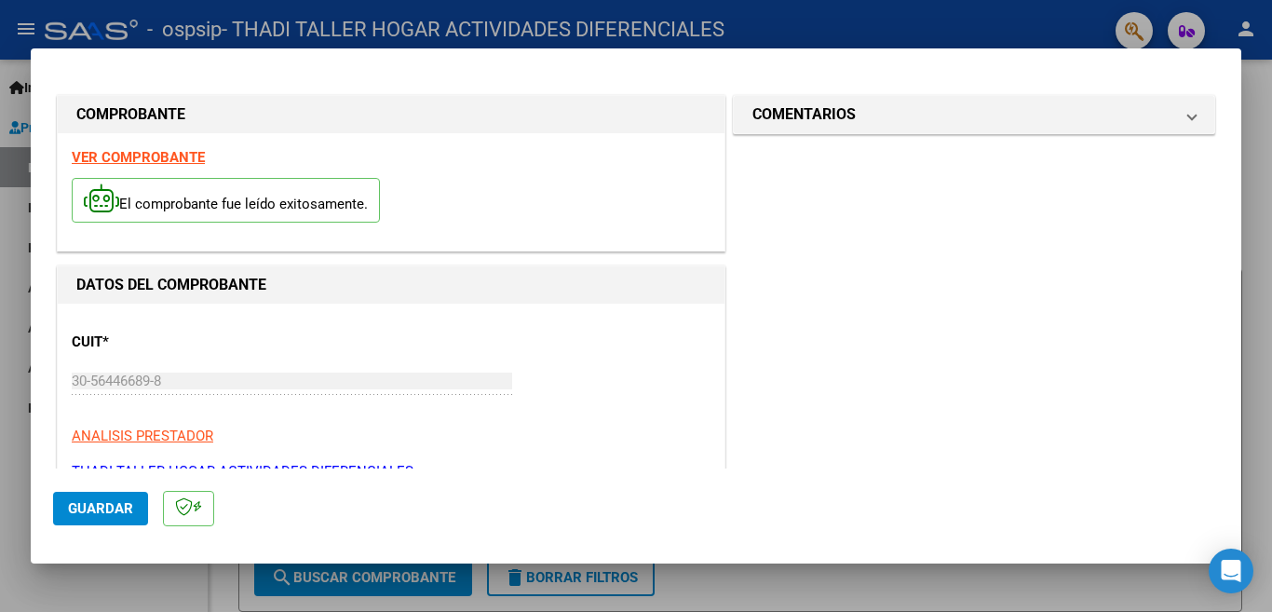
click at [94, 494] on button "Guardar" at bounding box center [100, 509] width 95 height 34
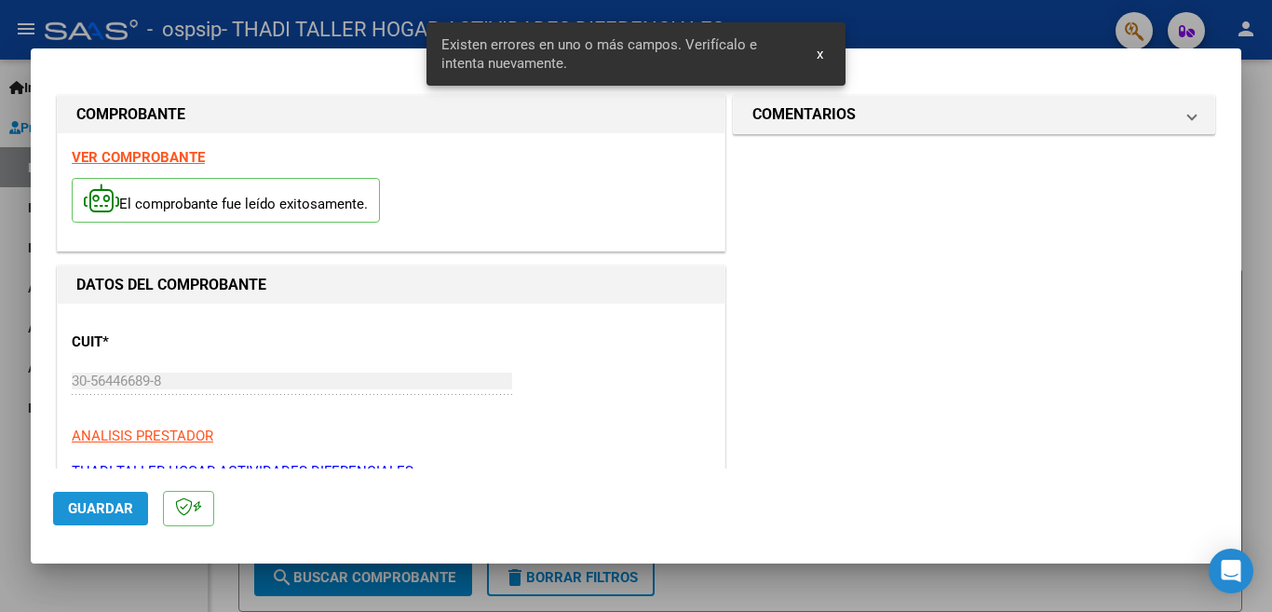
scroll to position [450, 0]
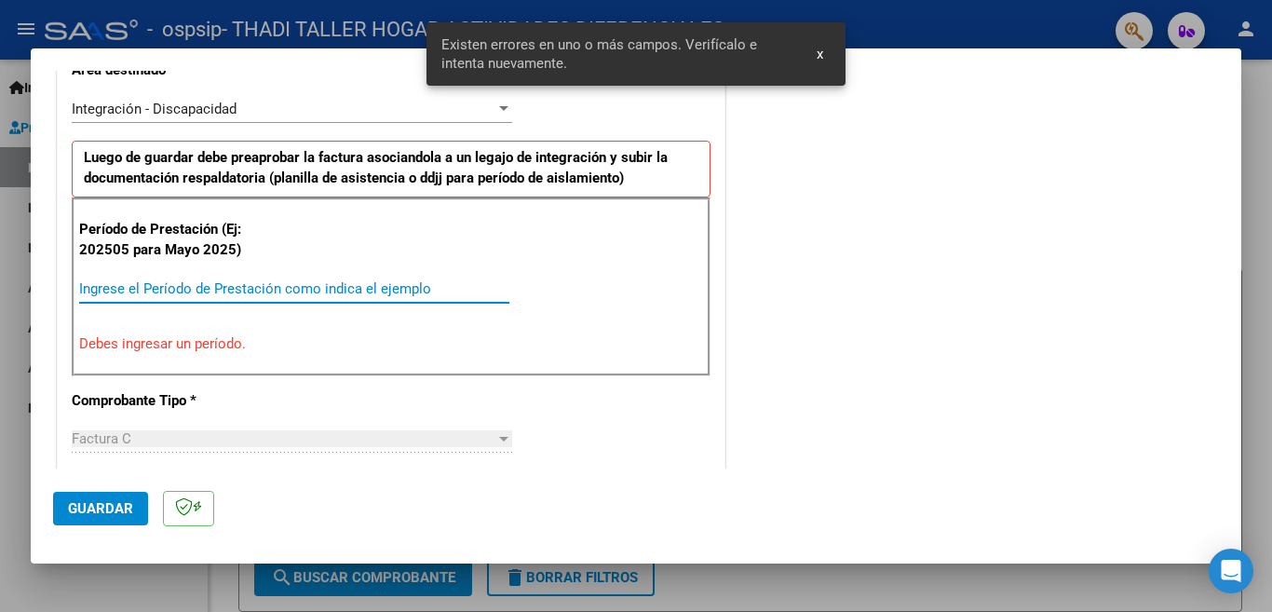
click at [197, 283] on input "Ingrese el Período de Prestación como indica el ejemplo" at bounding box center [294, 288] width 430 height 17
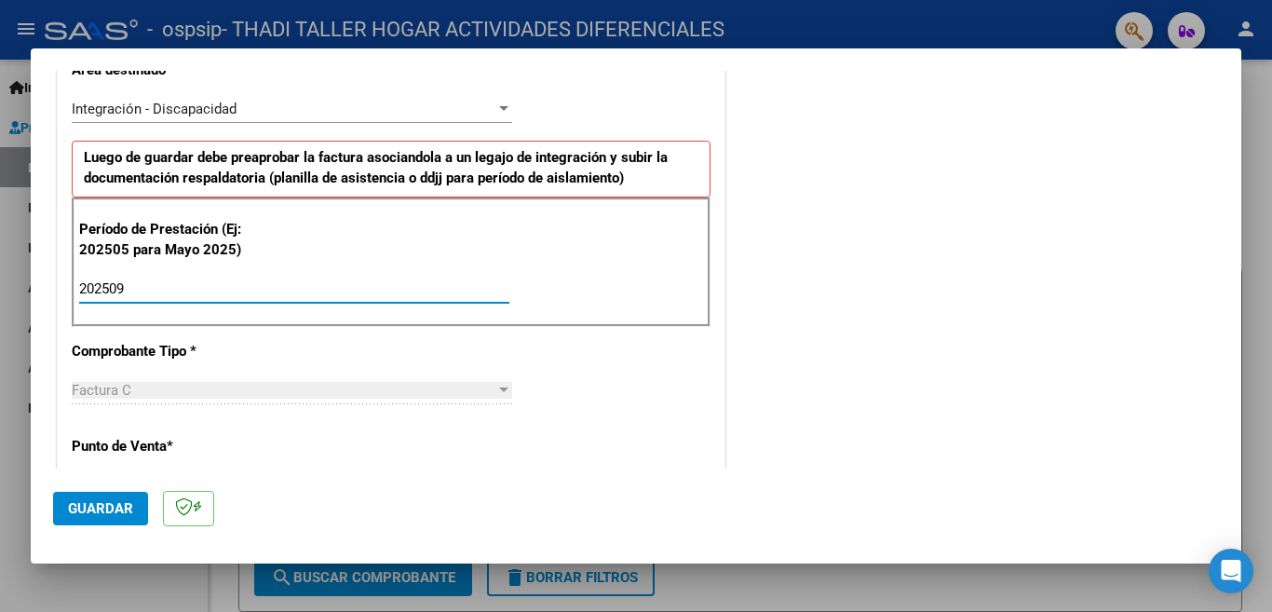
type input "202509"
click at [107, 515] on span "Guardar" at bounding box center [100, 508] width 65 height 17
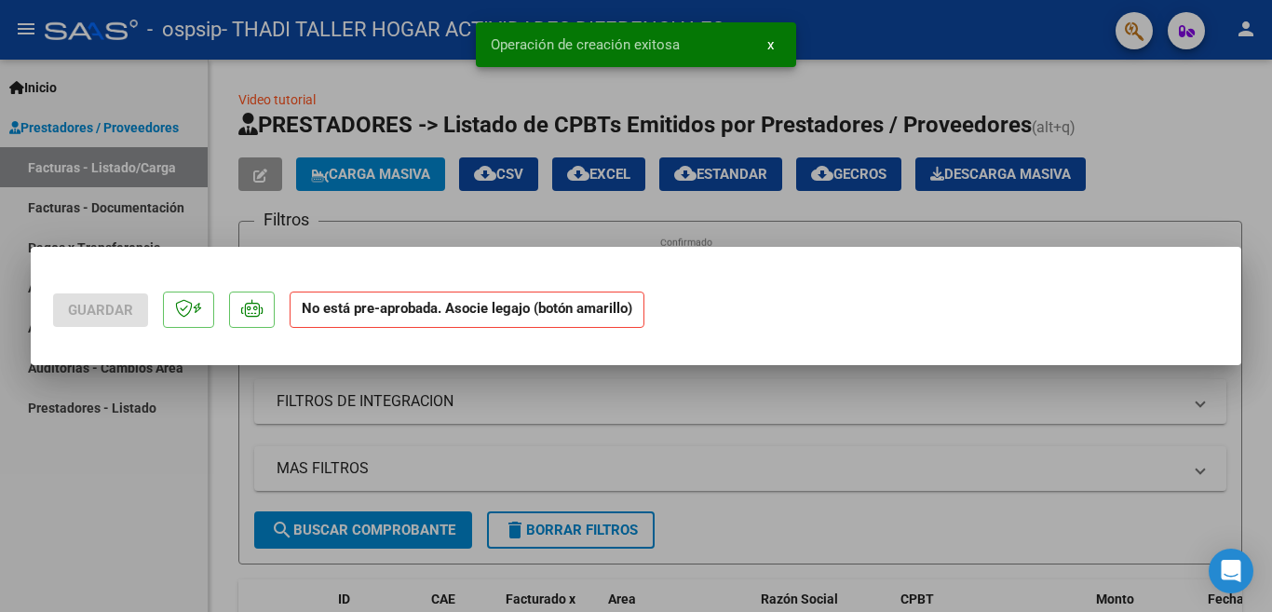
scroll to position [0, 0]
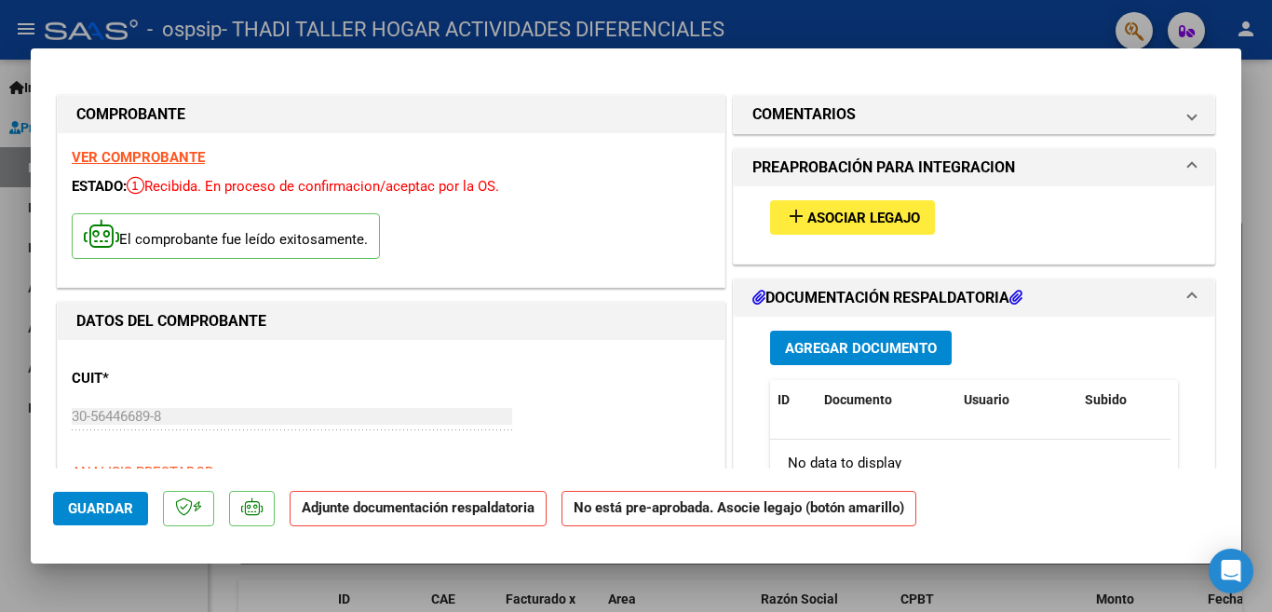
click at [908, 213] on span "Asociar Legajo" at bounding box center [863, 218] width 113 height 17
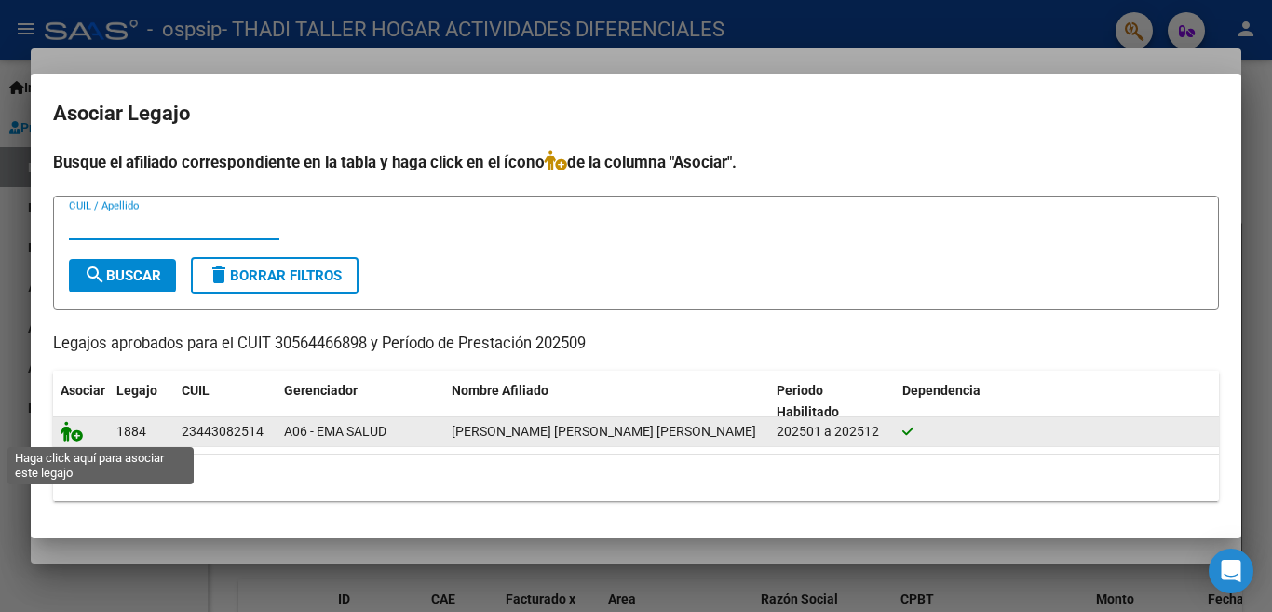
click at [71, 437] on icon at bounding box center [72, 431] width 22 height 20
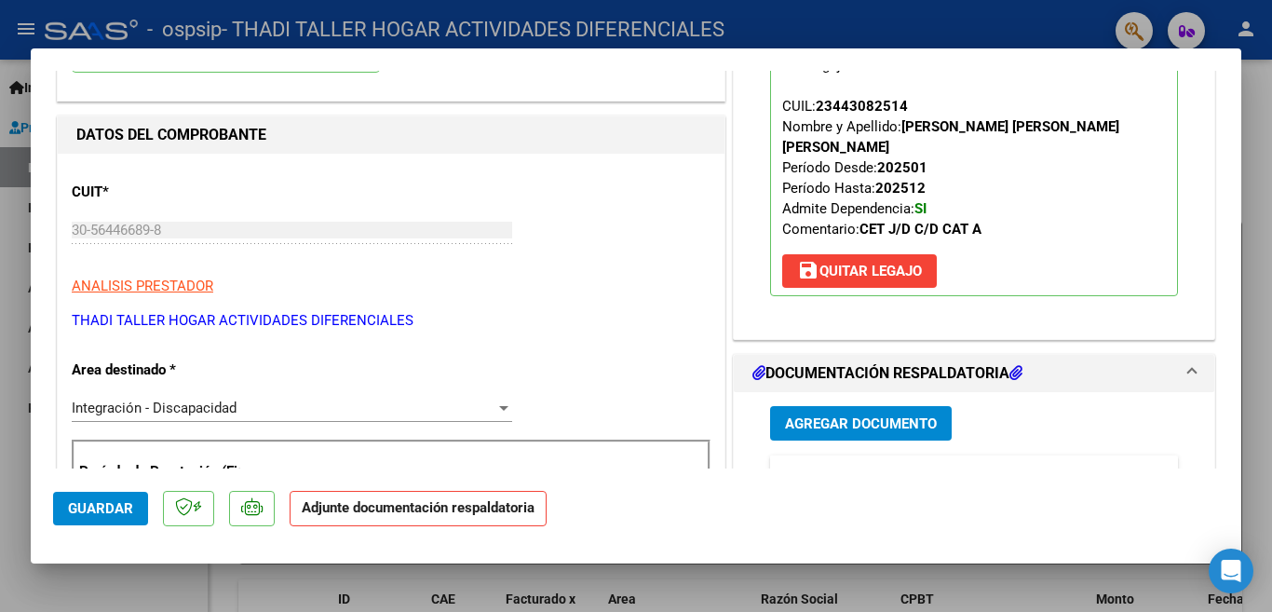
scroll to position [279, 0]
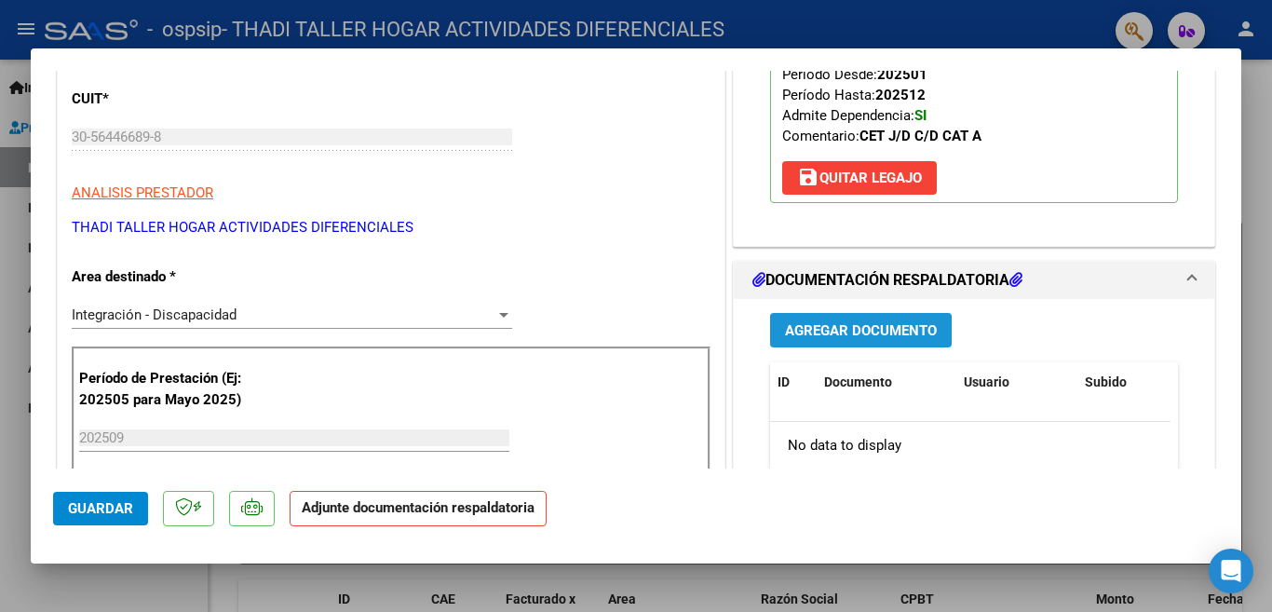
click at [841, 322] on span "Agregar Documento" at bounding box center [861, 330] width 152 height 17
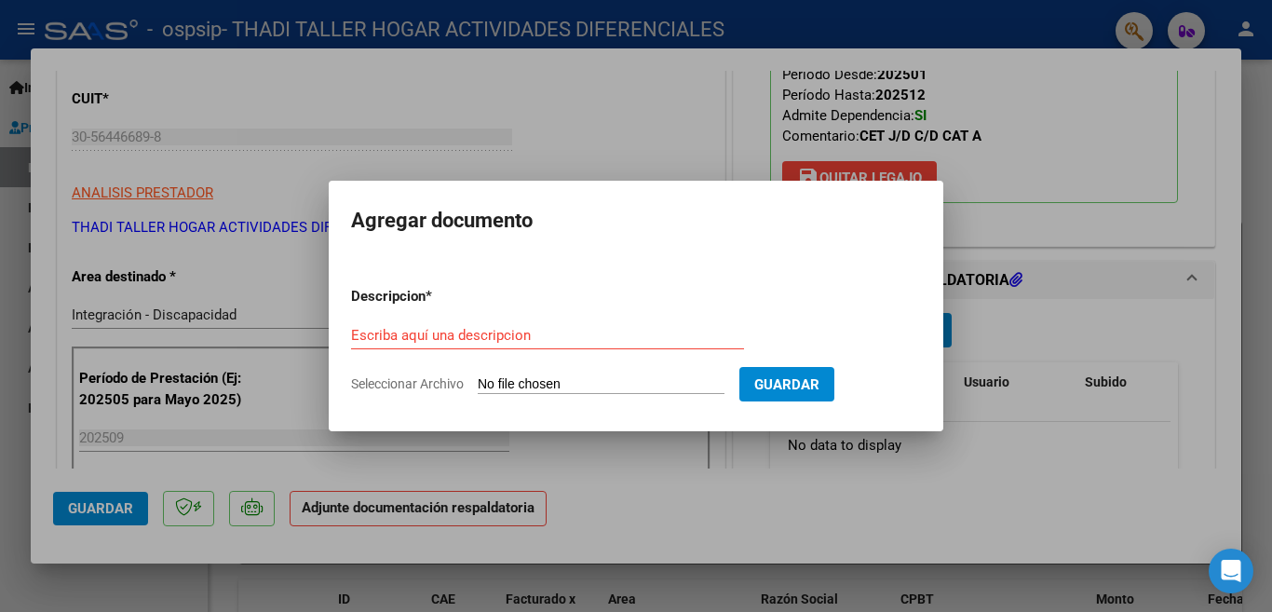
click at [498, 347] on div "Escriba aquí una descripcion" at bounding box center [547, 335] width 393 height 28
click at [497, 337] on input "Escriba aquí una descripcion" at bounding box center [547, 335] width 393 height 17
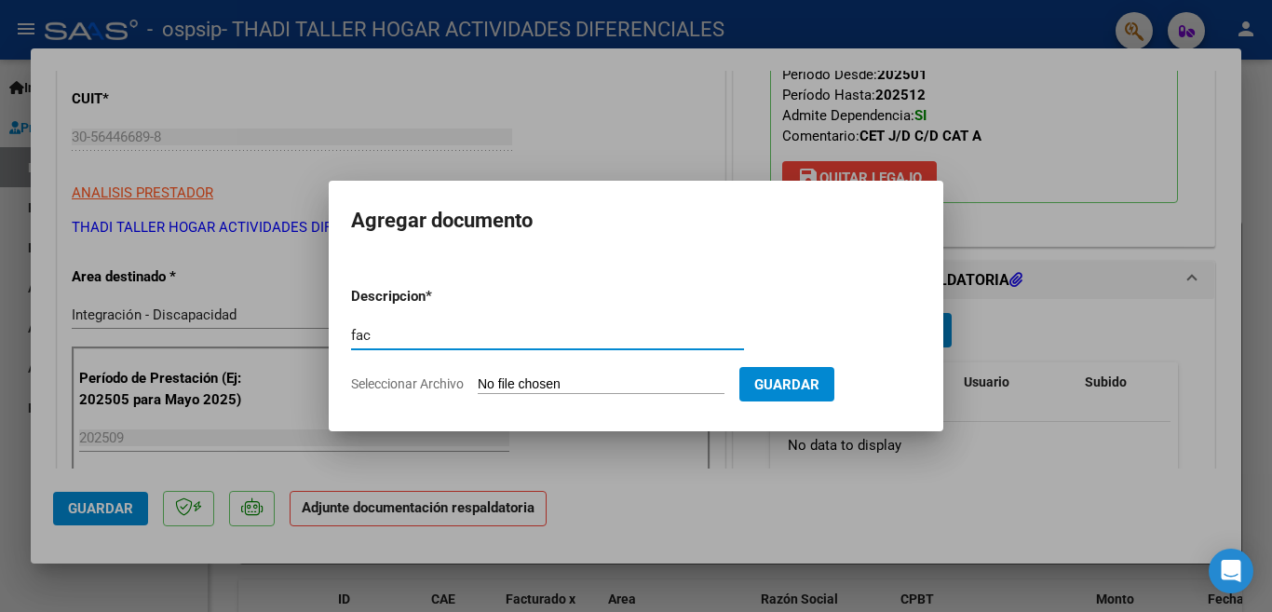
type input "fac"
click at [374, 378] on span "Seleccionar Archivo" at bounding box center [407, 383] width 113 height 15
click at [478, 378] on input "Seleccionar Archivo" at bounding box center [601, 385] width 247 height 18
type input "C:\fakepath\[US_VEHICLE_IDENTIFICATION_NUMBER].pdf"
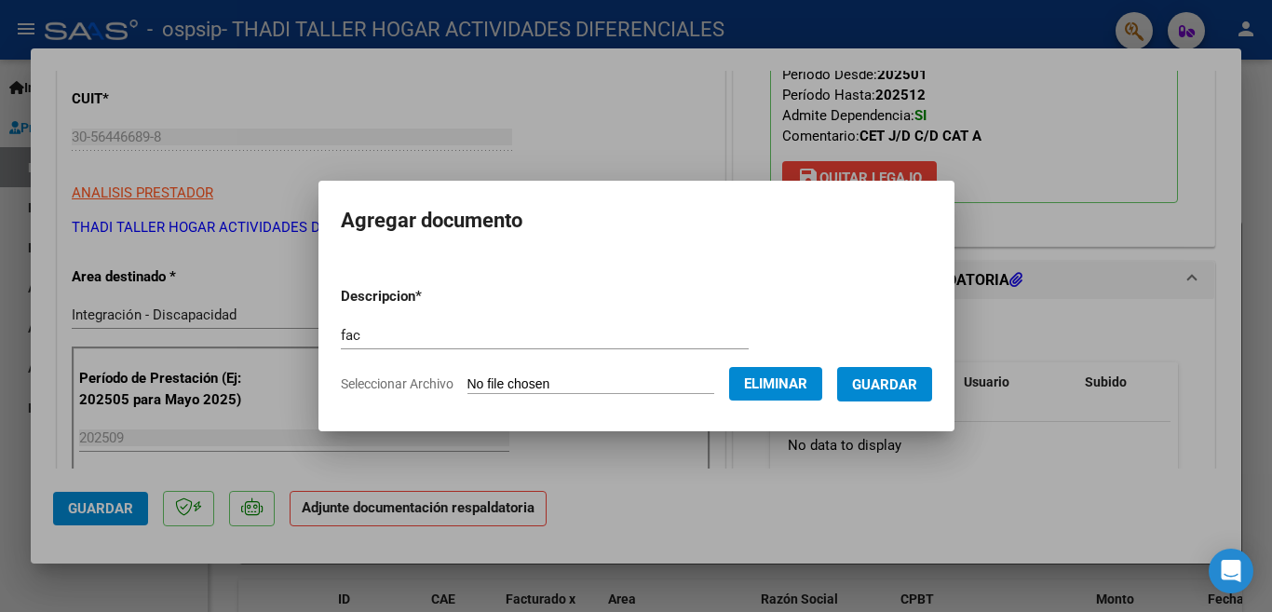
click at [882, 382] on span "Guardar" at bounding box center [884, 384] width 65 height 17
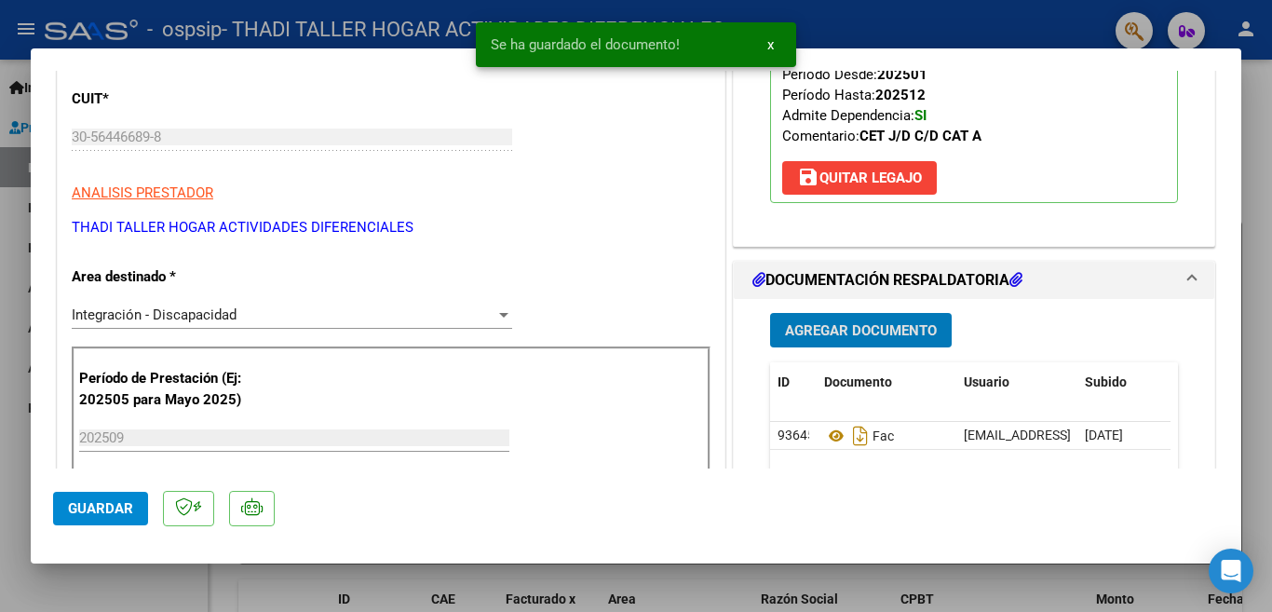
click at [849, 322] on span "Agregar Documento" at bounding box center [861, 330] width 152 height 17
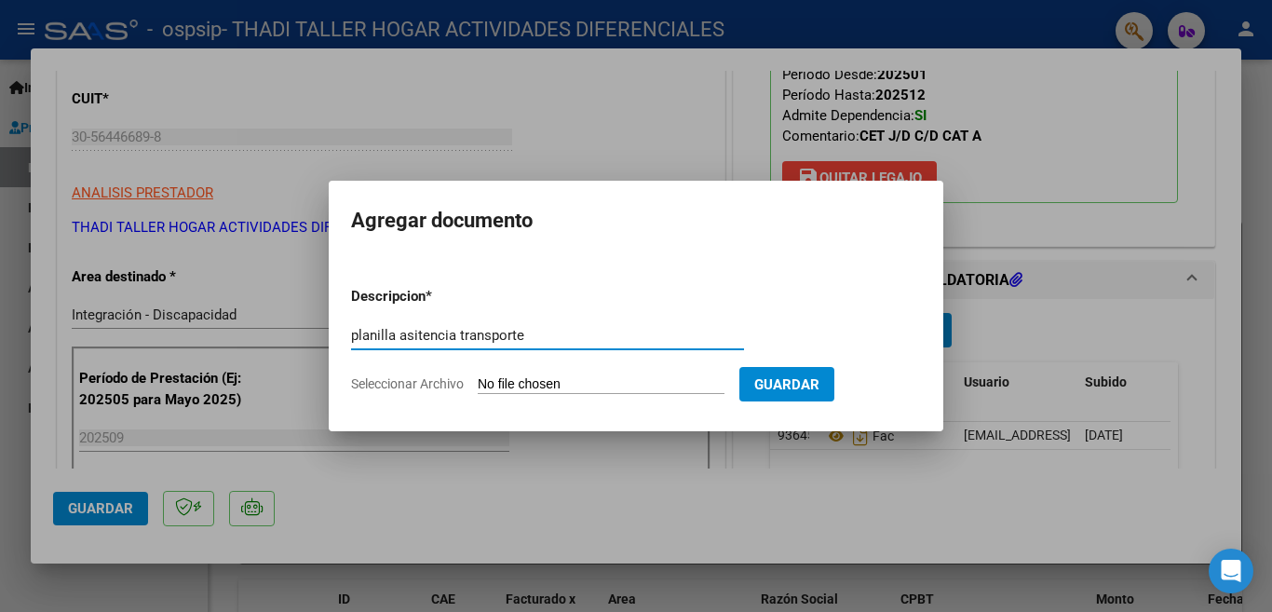
type input "planilla asitencia transporte"
click at [531, 394] on form "Descripcion * planilla asitencia transporte Escriba aquí una descripcion Selecc…" at bounding box center [636, 340] width 570 height 136
click at [469, 378] on app-file-uploader "Seleccionar Archivo" at bounding box center [545, 383] width 388 height 17
click at [563, 394] on form "Descripcion * planilla asitencia transporte Escriba aquí una descripcion Selecc…" at bounding box center [636, 340] width 570 height 136
click at [419, 381] on span "Seleccionar Archivo" at bounding box center [407, 383] width 113 height 15
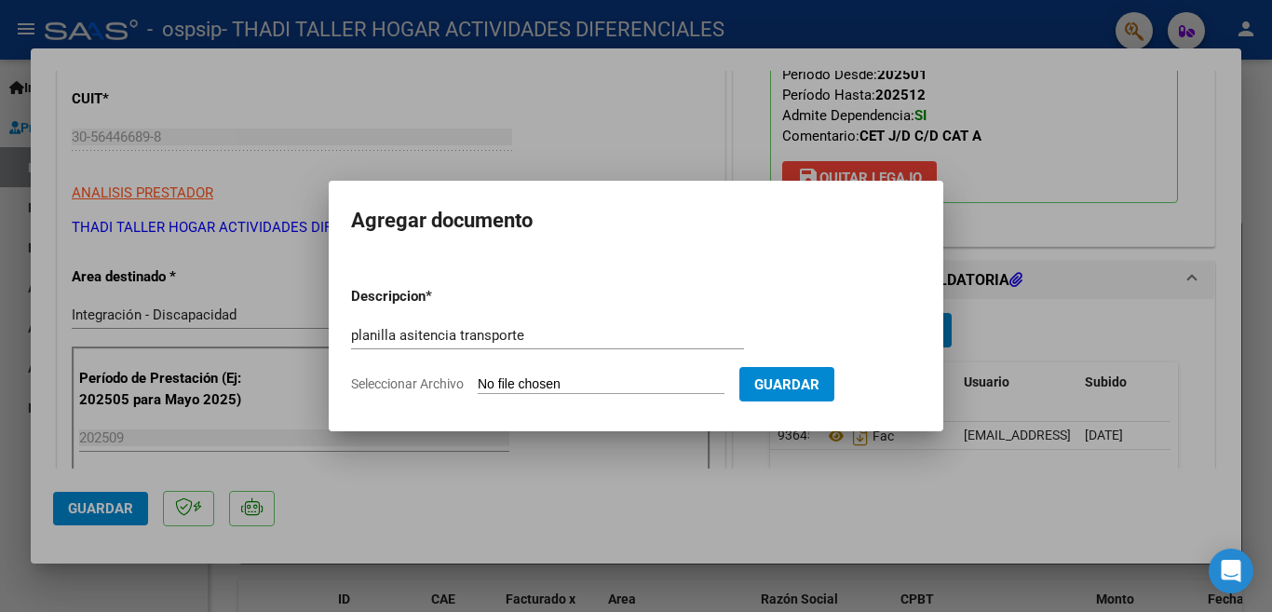
click at [478, 381] on input "Seleccionar Archivo" at bounding box center [601, 385] width 247 height 18
type input "C:\fakepath\TRANSPORTE [PERSON_NAME].pdf"
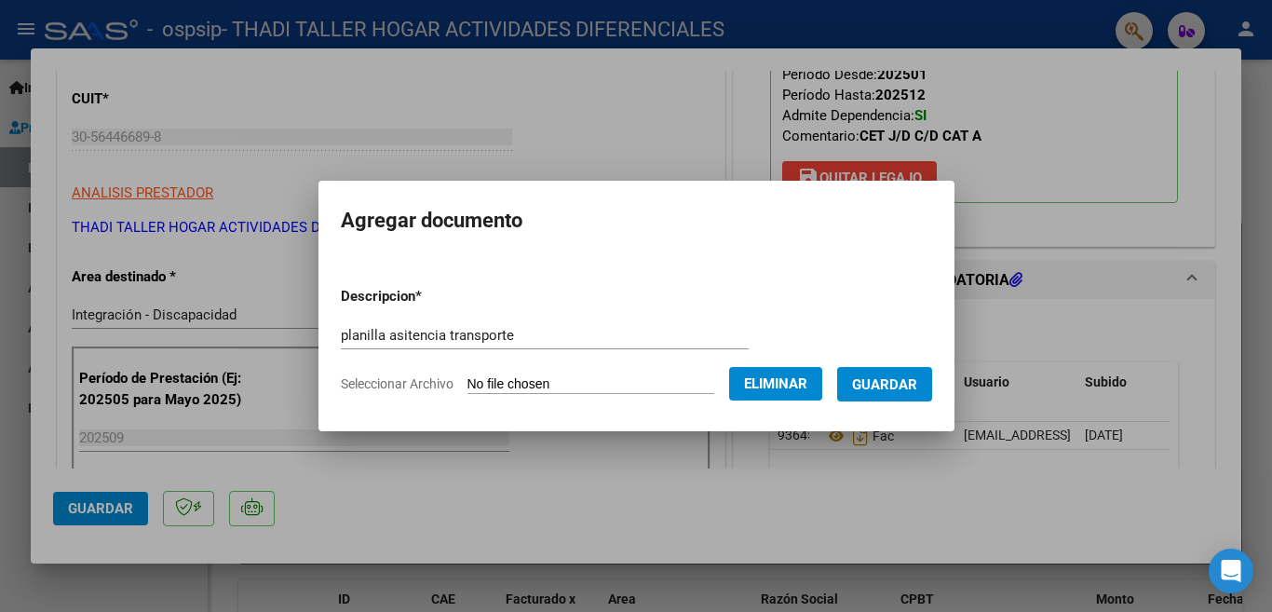
click at [892, 385] on span "Guardar" at bounding box center [884, 384] width 65 height 17
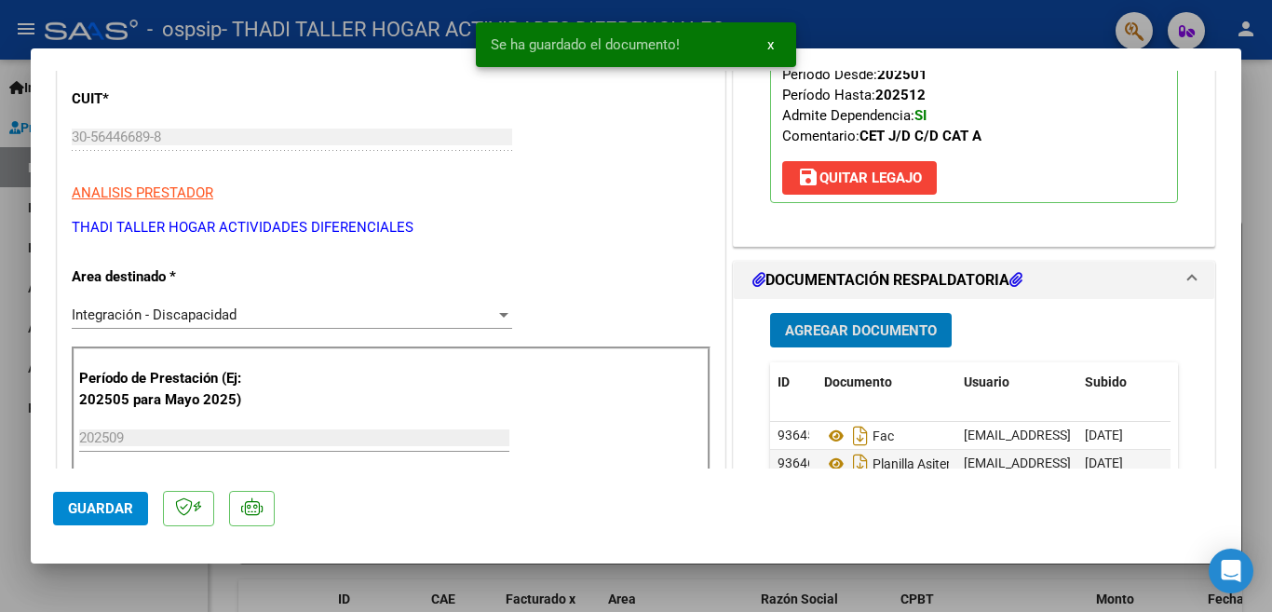
click at [840, 322] on span "Agregar Documento" at bounding box center [861, 330] width 152 height 17
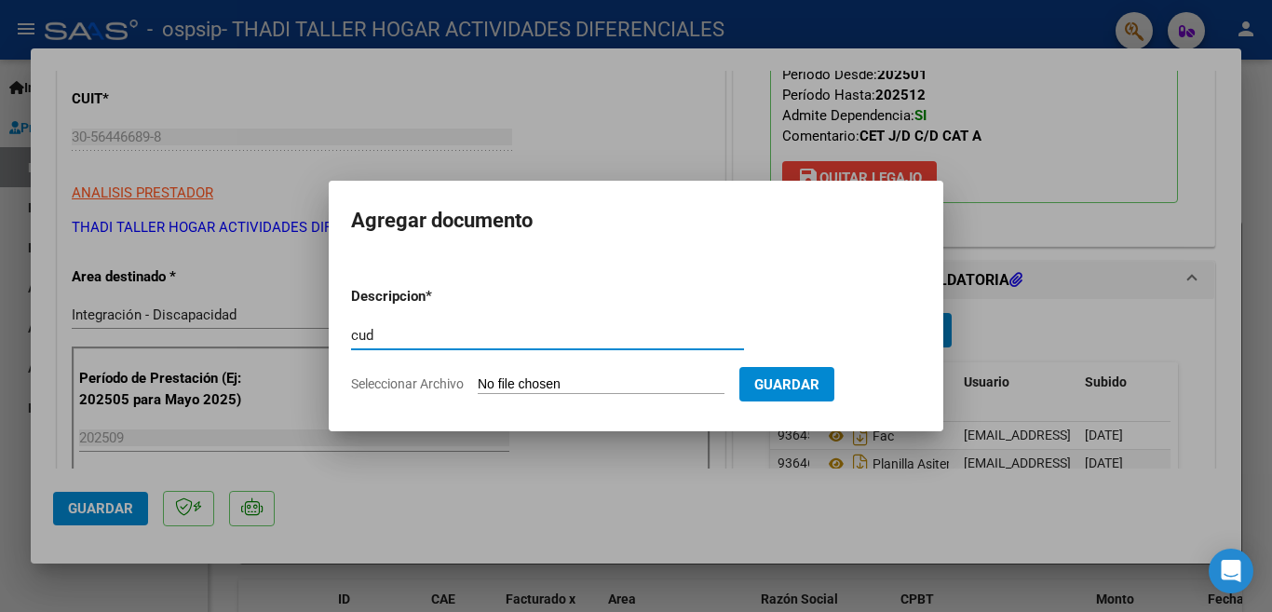
type input "cud"
click at [503, 384] on input "Seleccionar Archivo" at bounding box center [601, 385] width 247 height 18
type input "C:\fakepath\CUD.pdf"
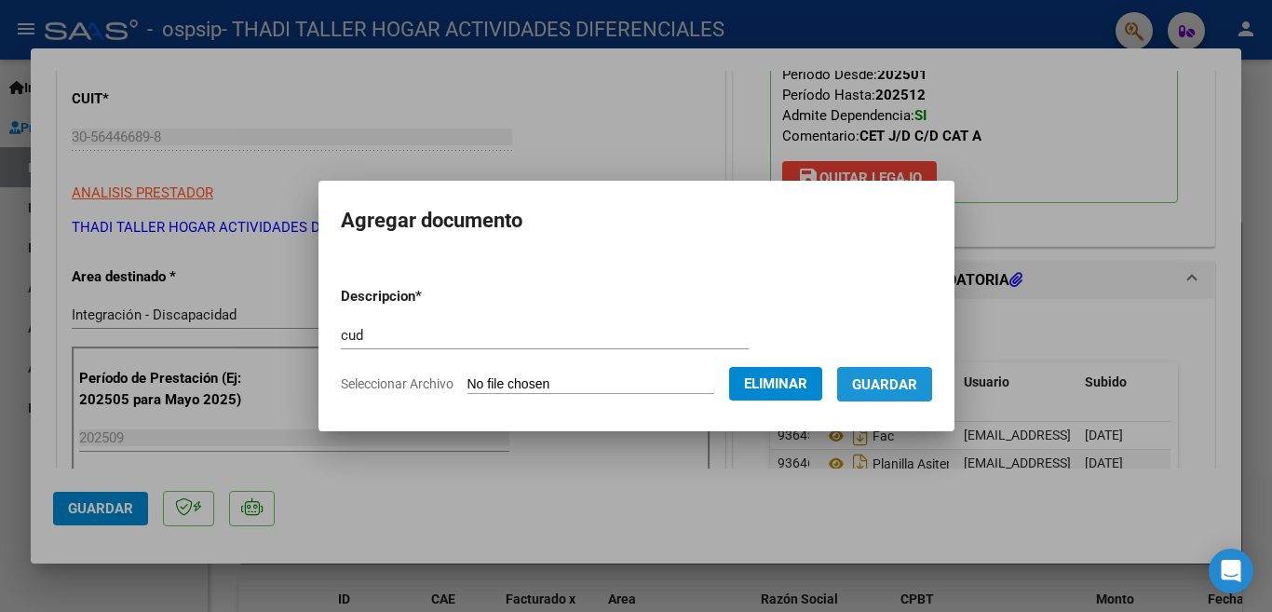
click at [871, 382] on span "Guardar" at bounding box center [884, 384] width 65 height 17
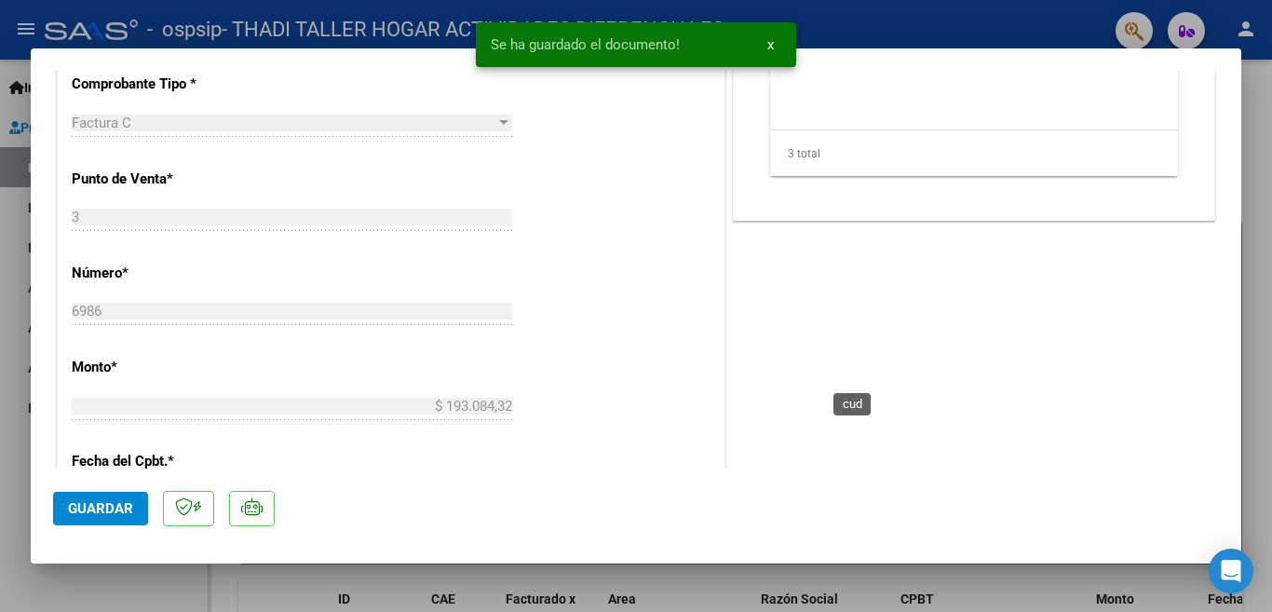
scroll to position [1118, 0]
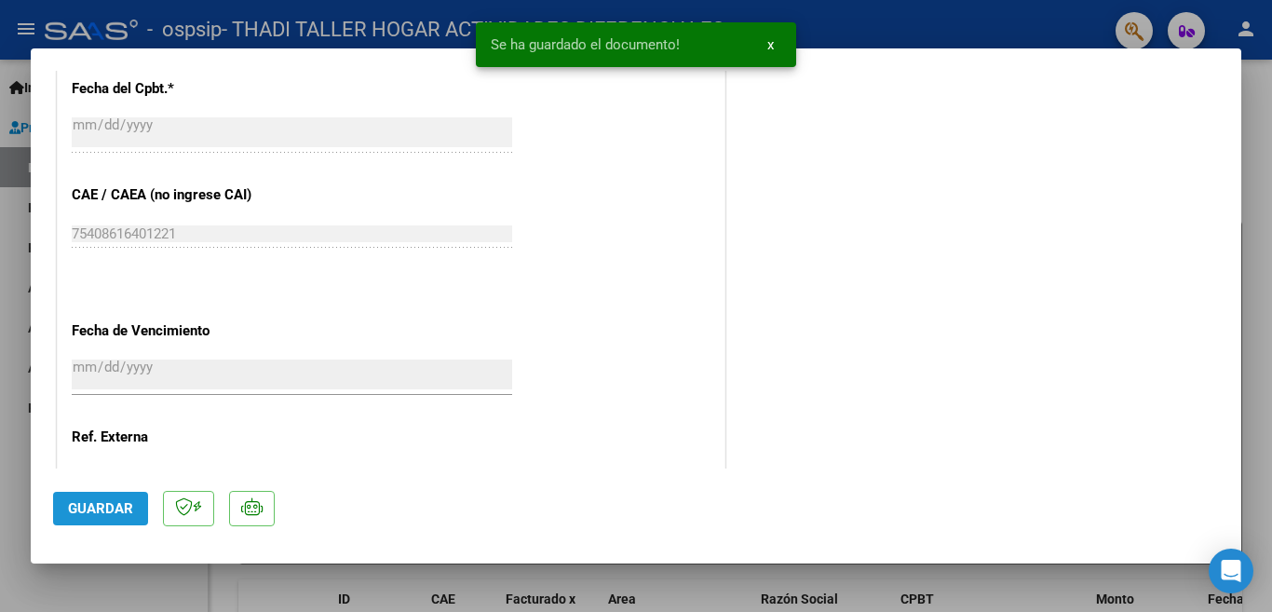
click at [117, 498] on button "Guardar" at bounding box center [100, 509] width 95 height 34
